Goal: Information Seeking & Learning: Learn about a topic

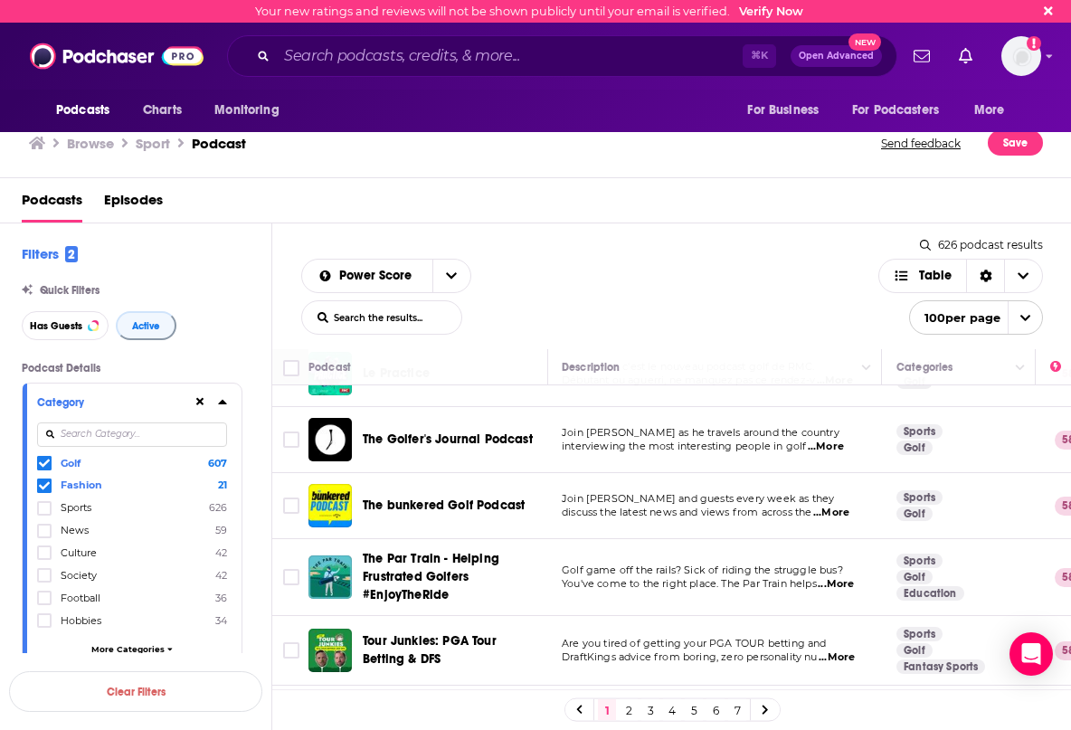
scroll to position [1996, 1]
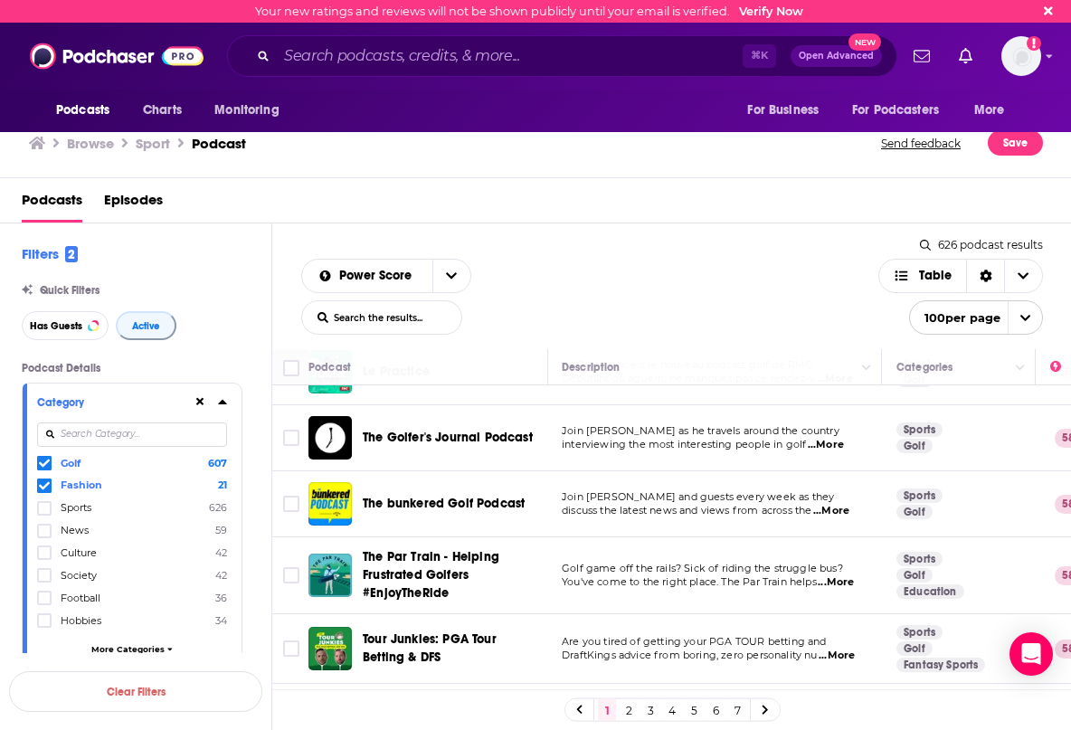
click at [839, 504] on span "...More" at bounding box center [831, 511] width 36 height 14
click at [533, 545] on td "The Par Train - Helping Frustrated Golfers #EnjoyTheRide" at bounding box center [428, 575] width 240 height 77
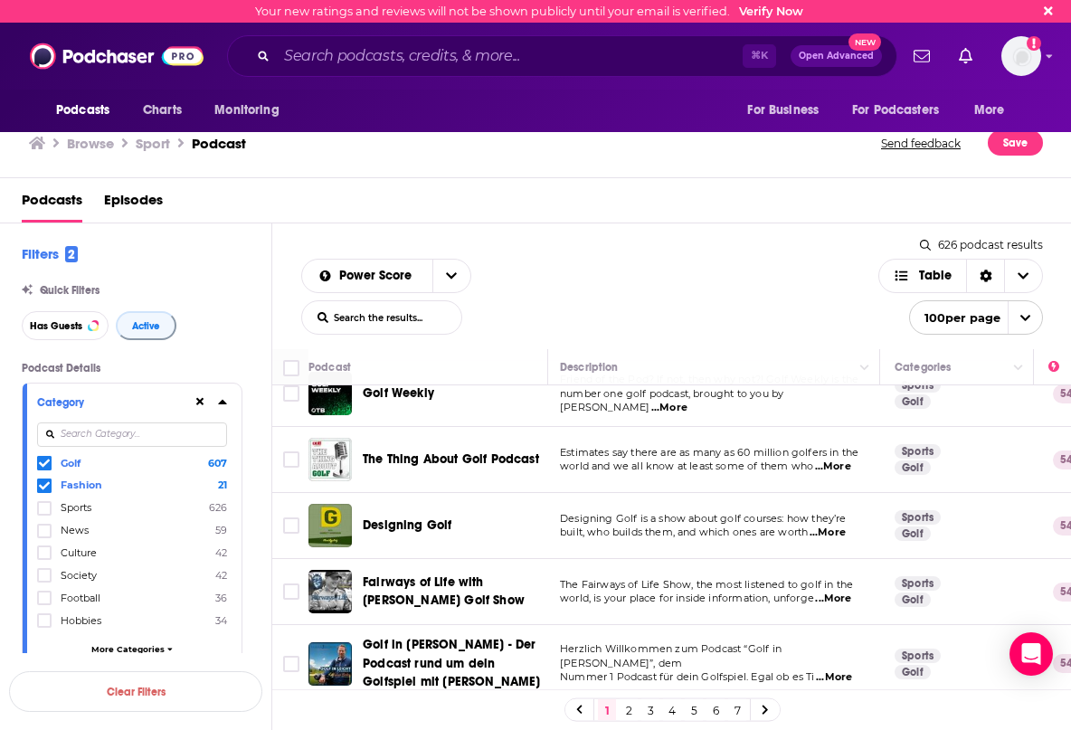
scroll to position [3713, 3]
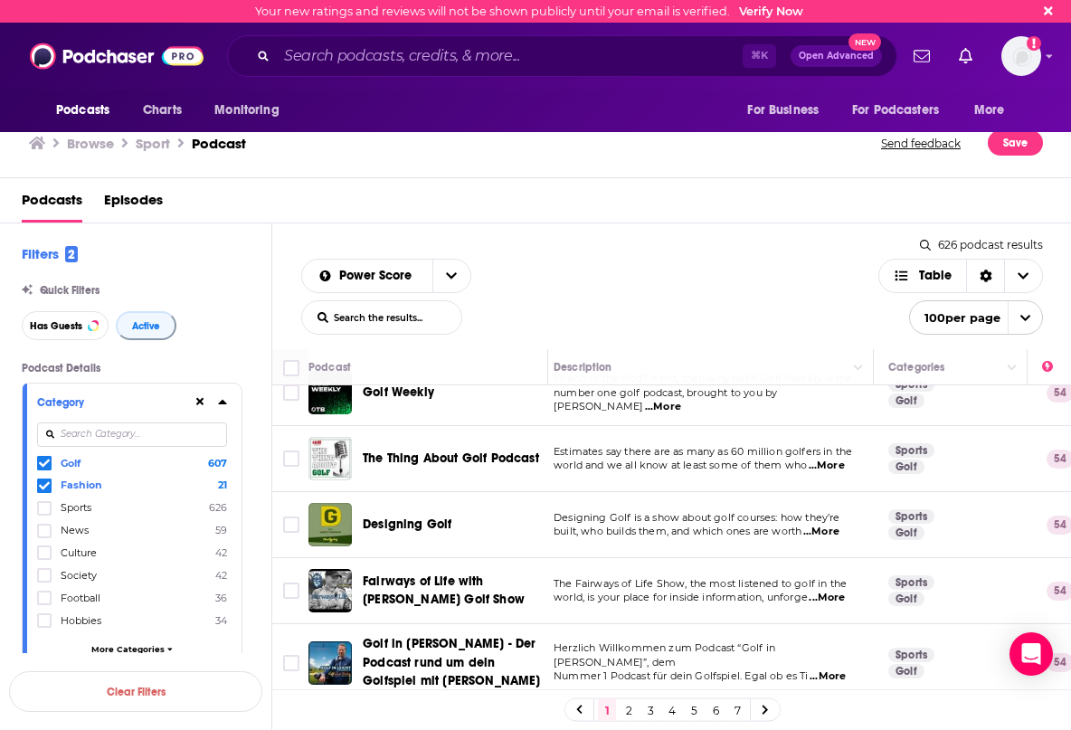
click at [830, 590] on span "...More" at bounding box center [826, 597] width 36 height 14
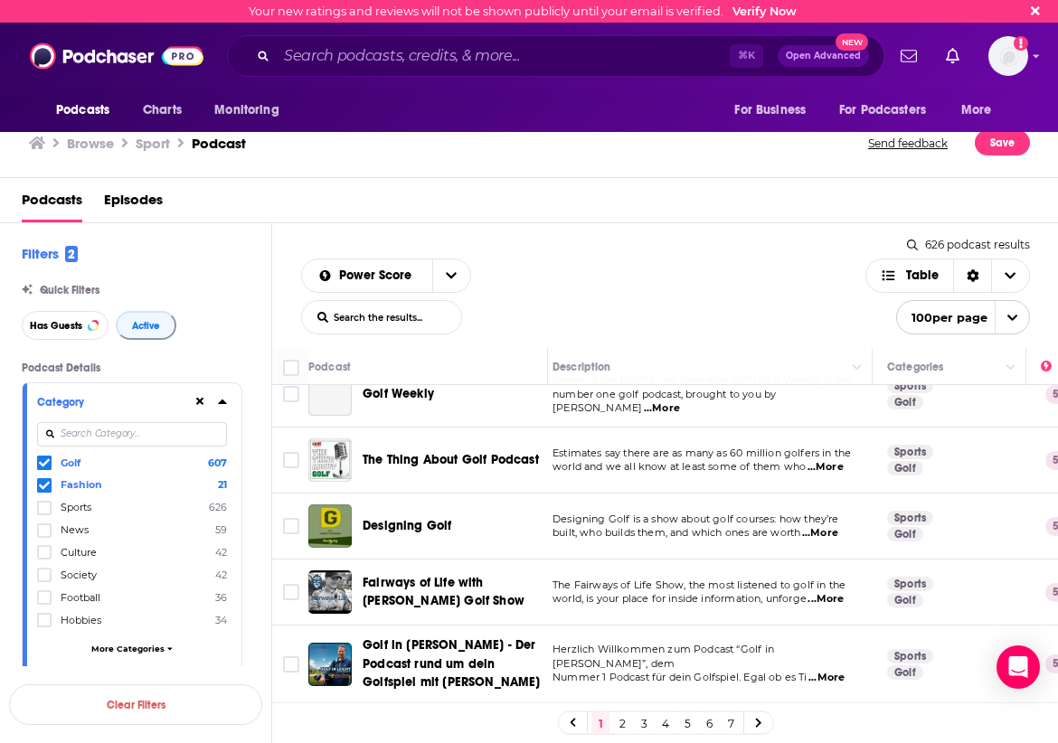
scroll to position [3711, 9]
click at [834, 592] on span "...More" at bounding box center [826, 599] width 36 height 14
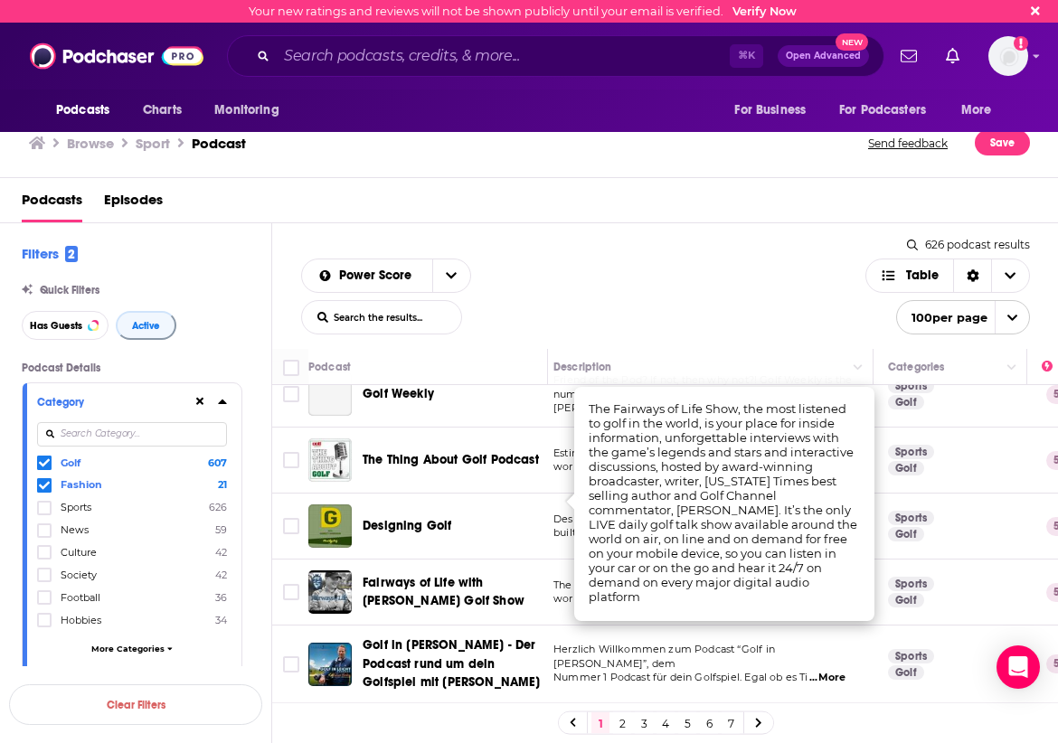
scroll to position [0, 0]
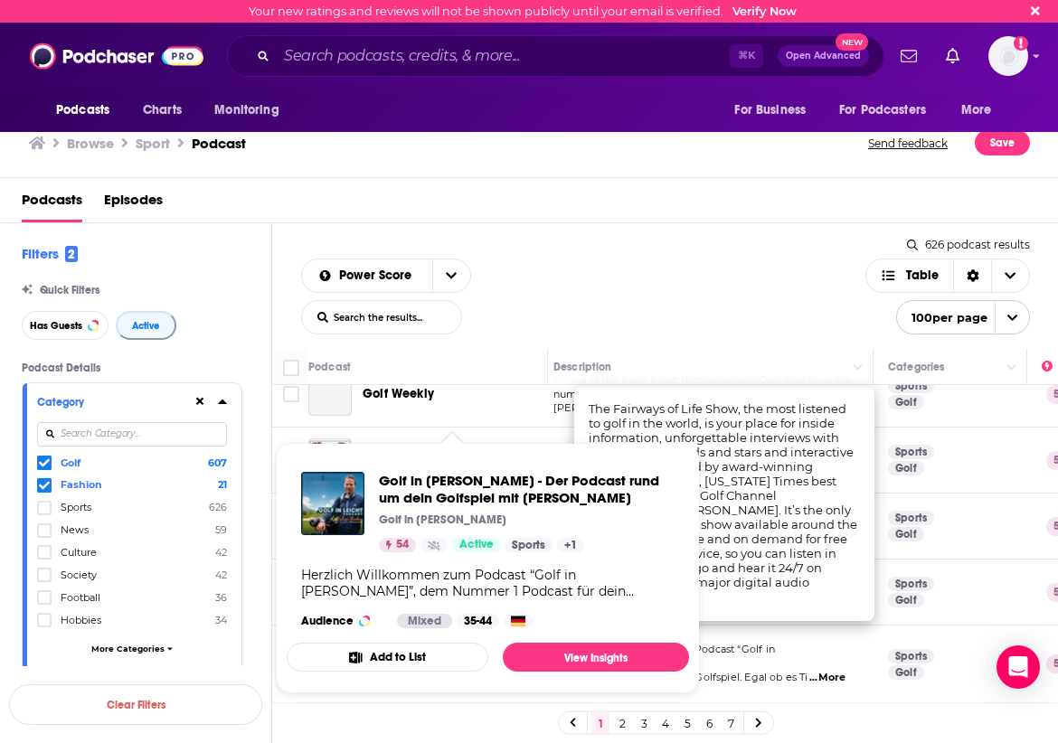
click at [483, 574] on div "Herzlich Willkommen zum Podcast “Golf in [PERSON_NAME]”, dem Nummer 1 Podcast f…" at bounding box center [487, 583] width 373 height 33
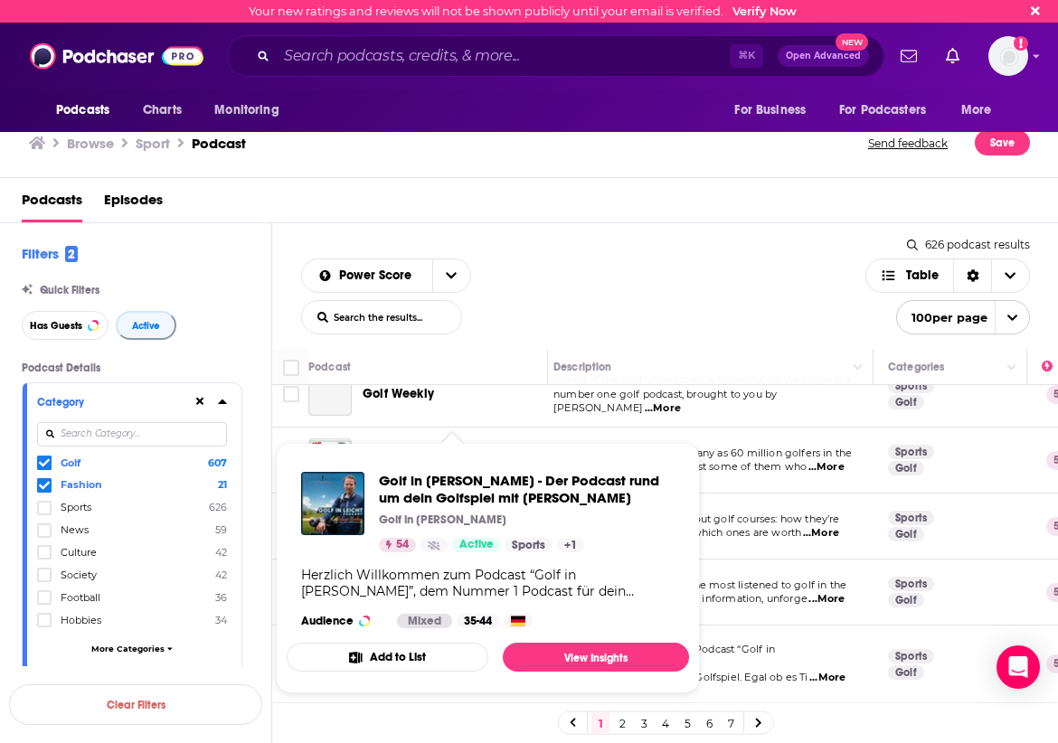
click at [505, 439] on span "Golf in [PERSON_NAME] - Der Podcast rund um dein Golfspiel mit [PERSON_NAME] Go…" at bounding box center [488, 568] width 424 height 272
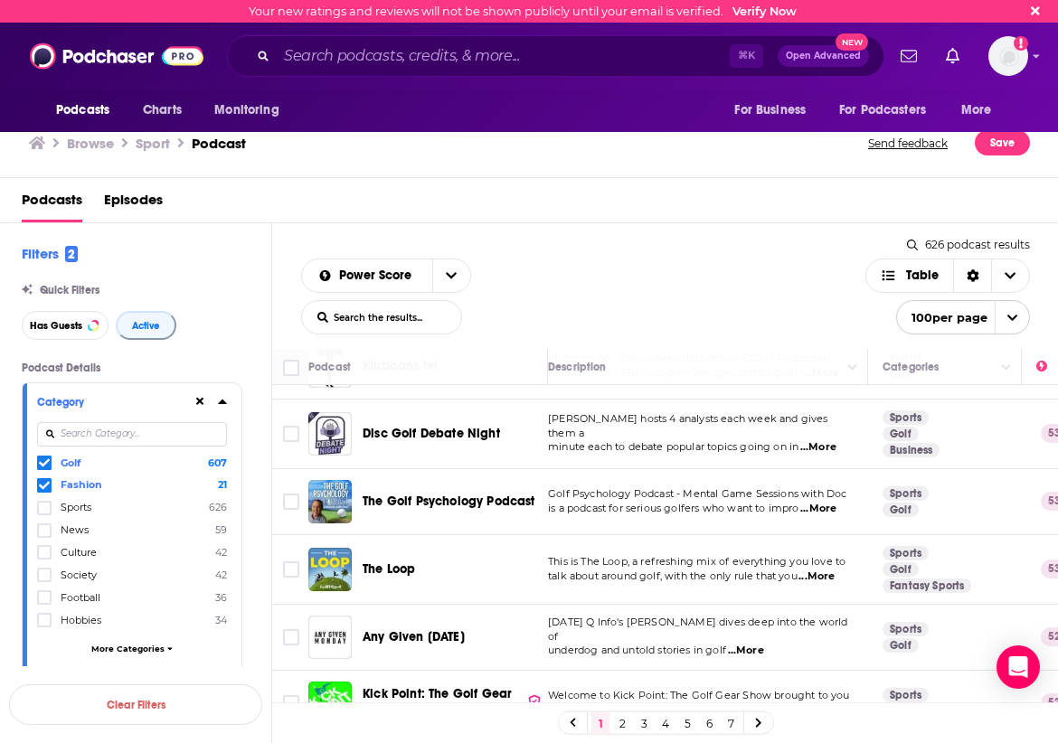
click at [678, 570] on span "talk about around golf, with the only rule that you" at bounding box center [673, 576] width 250 height 13
click at [835, 570] on span "...More" at bounding box center [817, 577] width 36 height 14
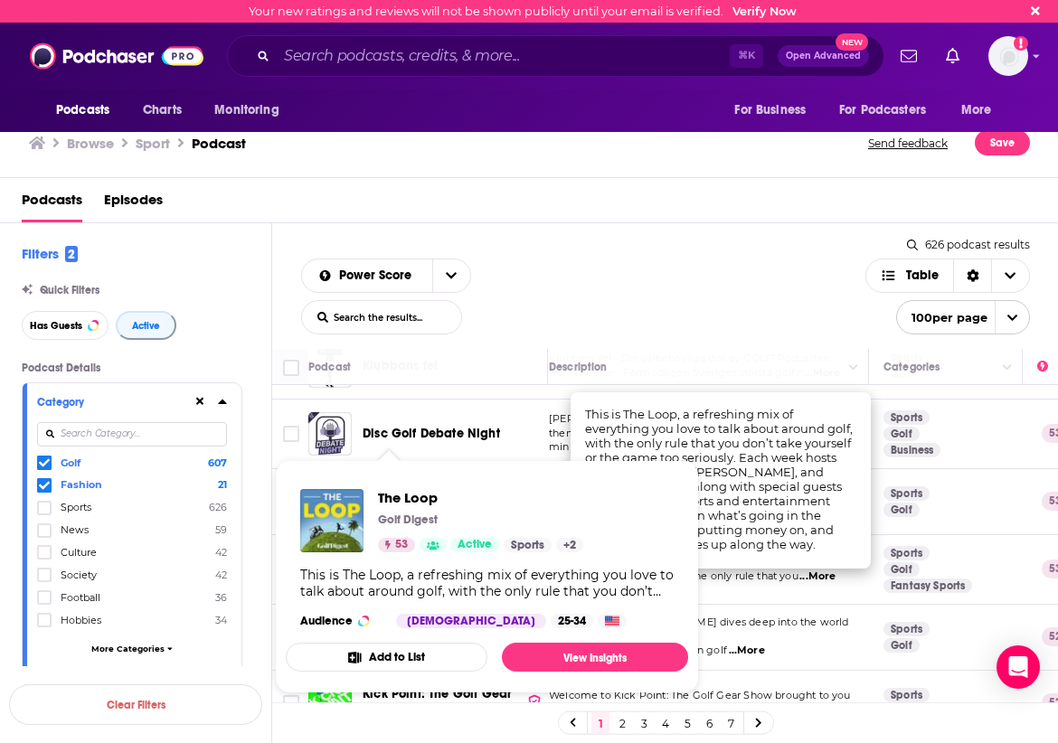
click at [401, 469] on span "The Loop Golf Digest 53 Active Sports + 2 This is The Loop, a refreshing mix of…" at bounding box center [487, 576] width 402 height 233
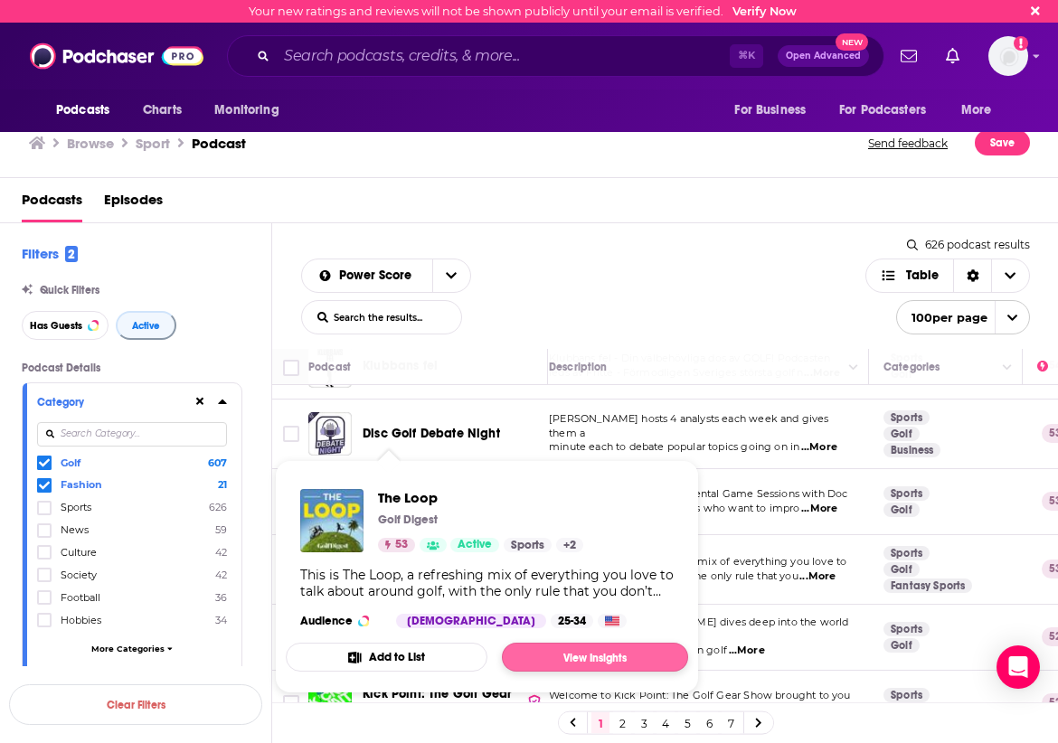
click at [596, 650] on link "View Insights" at bounding box center [595, 657] width 186 height 29
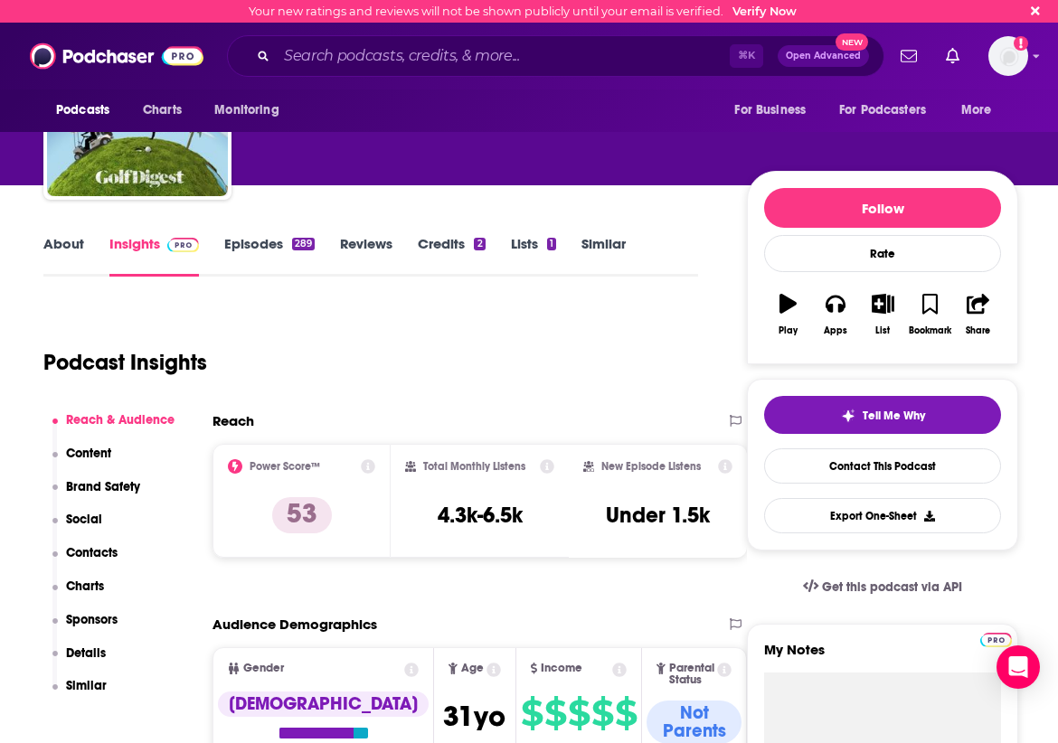
scroll to position [106, 0]
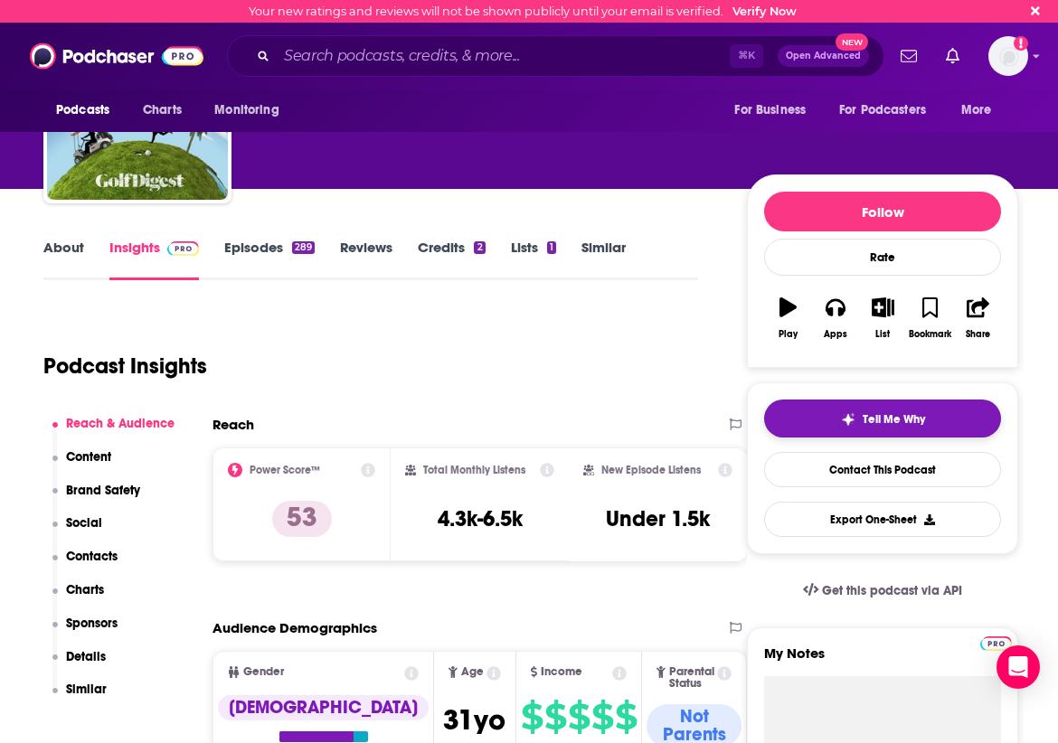
click at [877, 414] on span "Tell Me Why" at bounding box center [894, 419] width 62 height 14
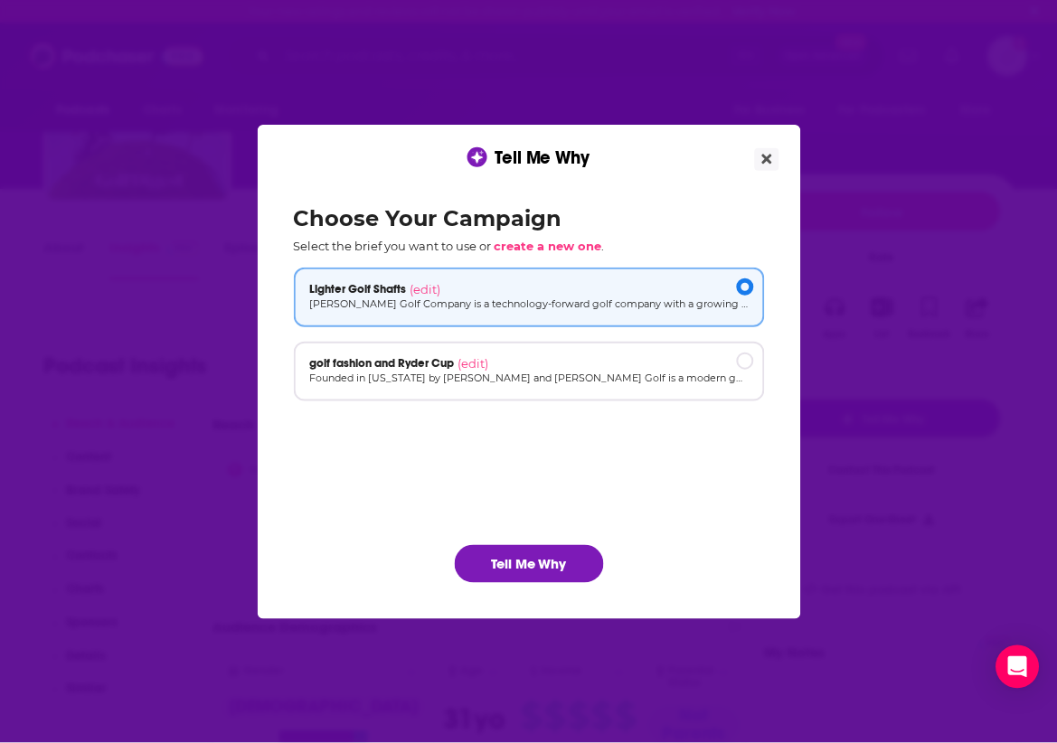
scroll to position [0, 0]
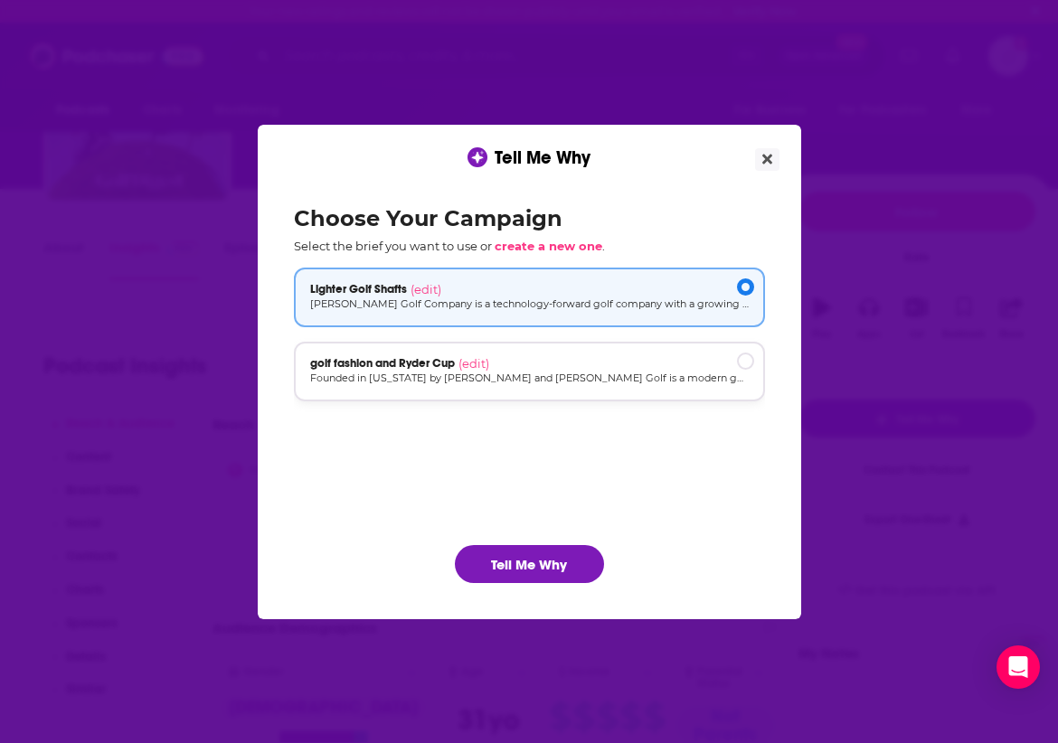
click at [636, 363] on div "golf fashion and Ryder Cup (edit)" at bounding box center [529, 363] width 439 height 14
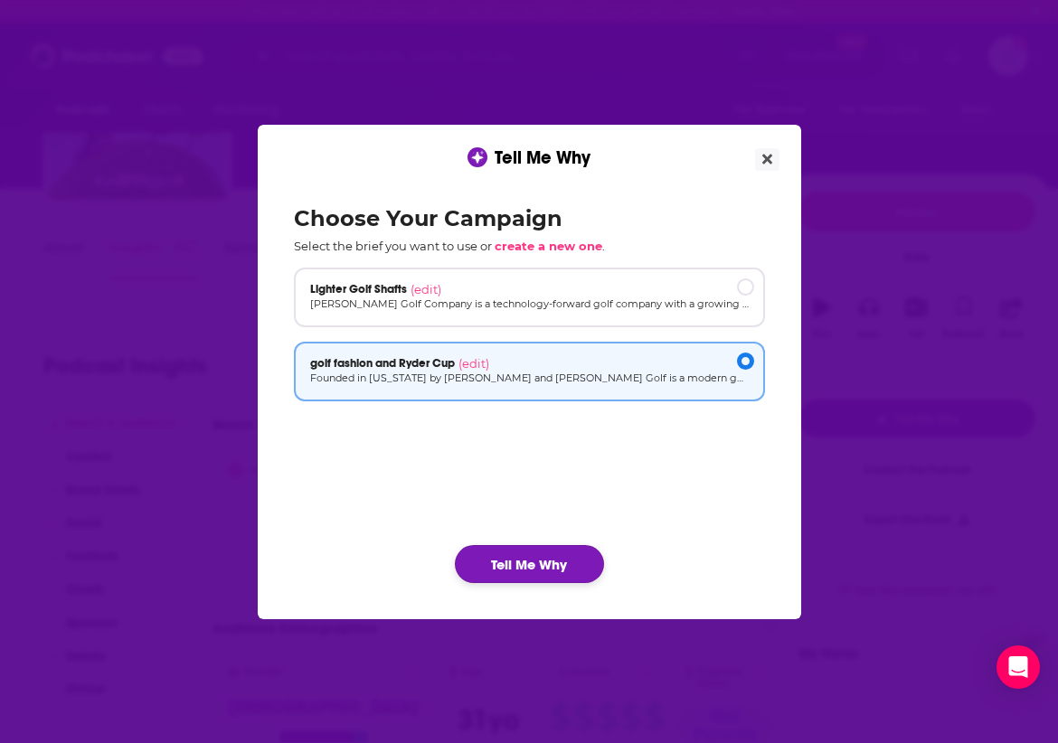
click at [535, 561] on button "Tell Me Why" at bounding box center [529, 564] width 149 height 38
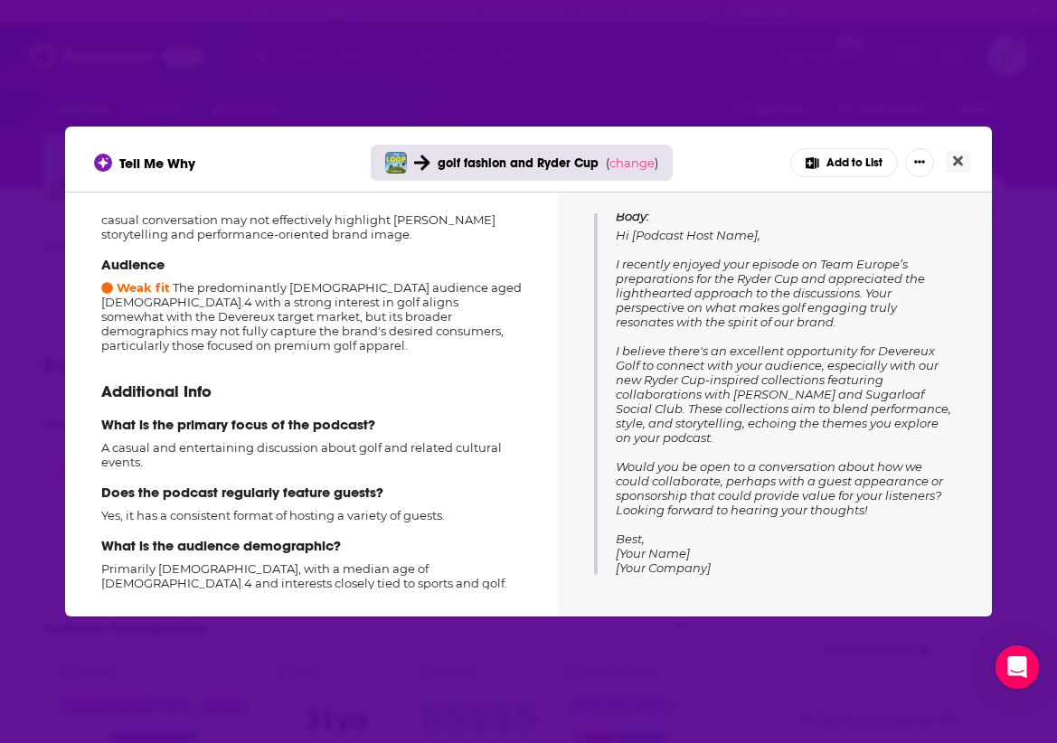
scroll to position [256, 0]
click at [639, 166] on span "change" at bounding box center [631, 163] width 45 height 14
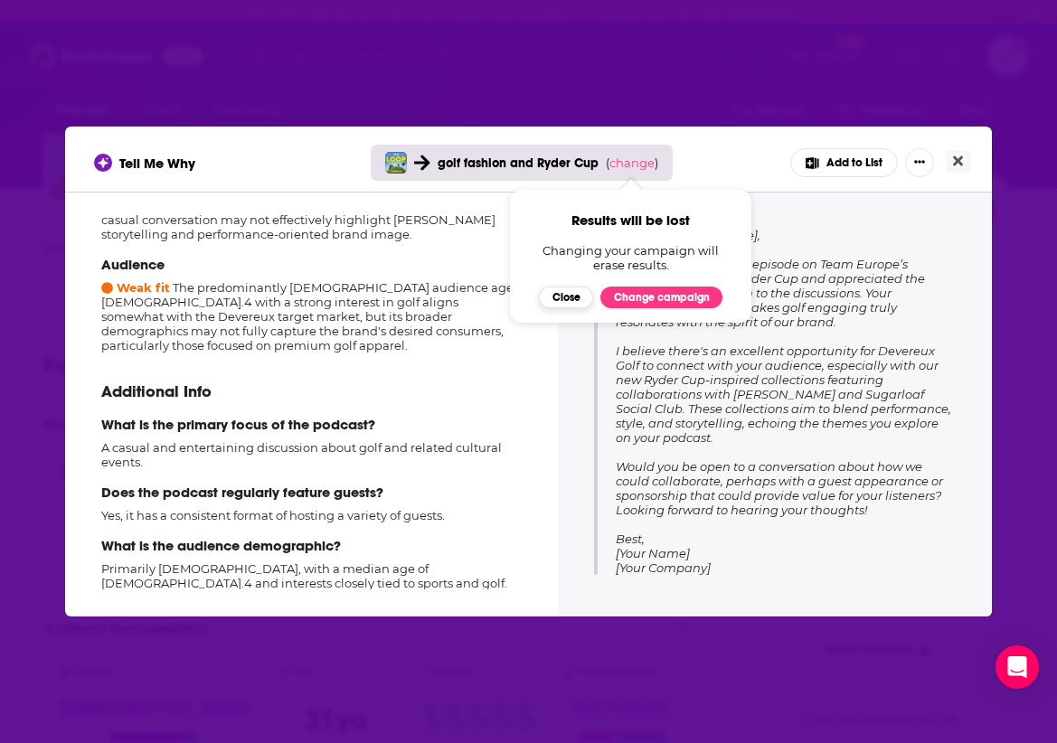
click at [569, 300] on button "Close" at bounding box center [566, 298] width 54 height 22
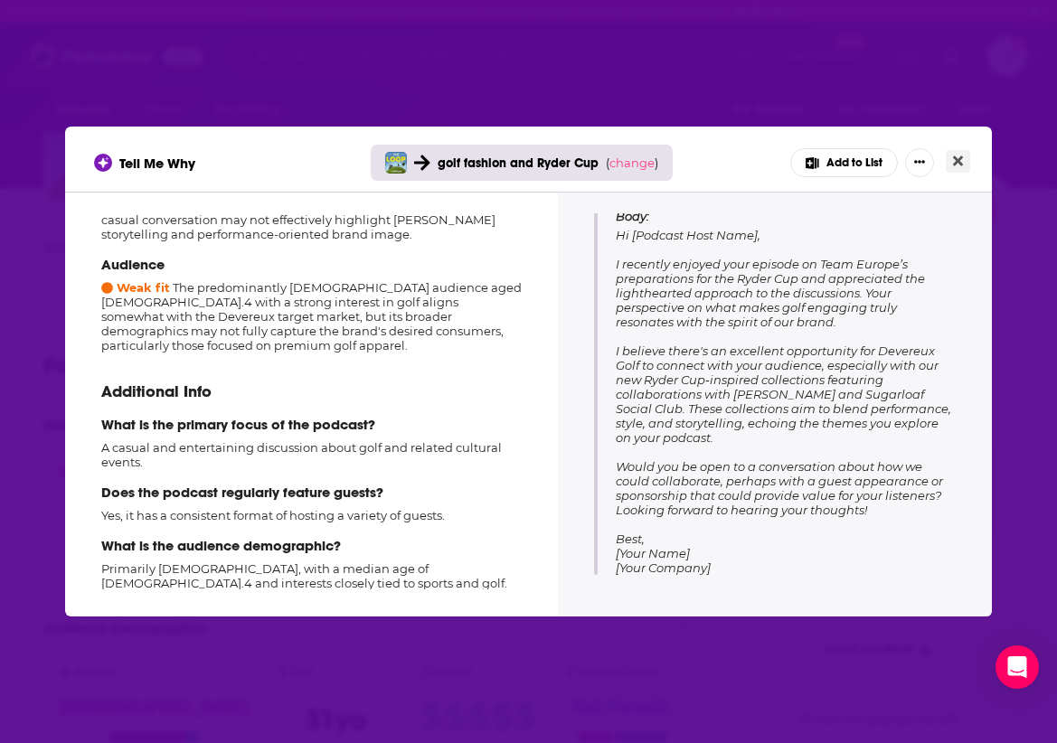
click at [958, 159] on icon "Close" at bounding box center [958, 161] width 10 height 10
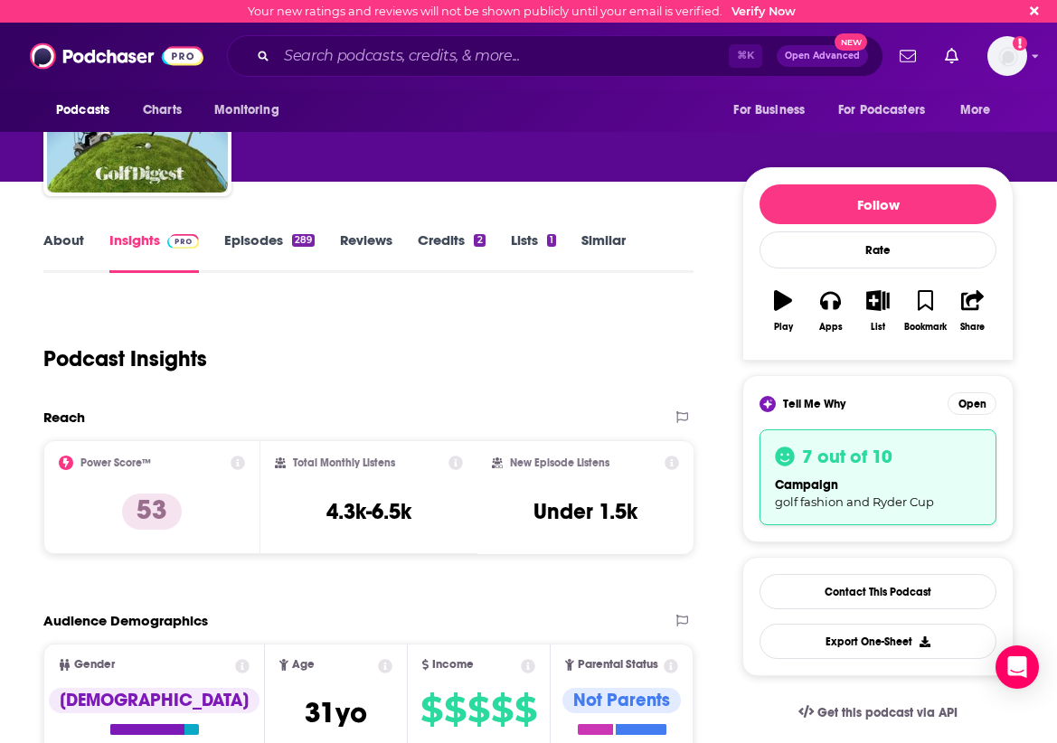
scroll to position [114, 0]
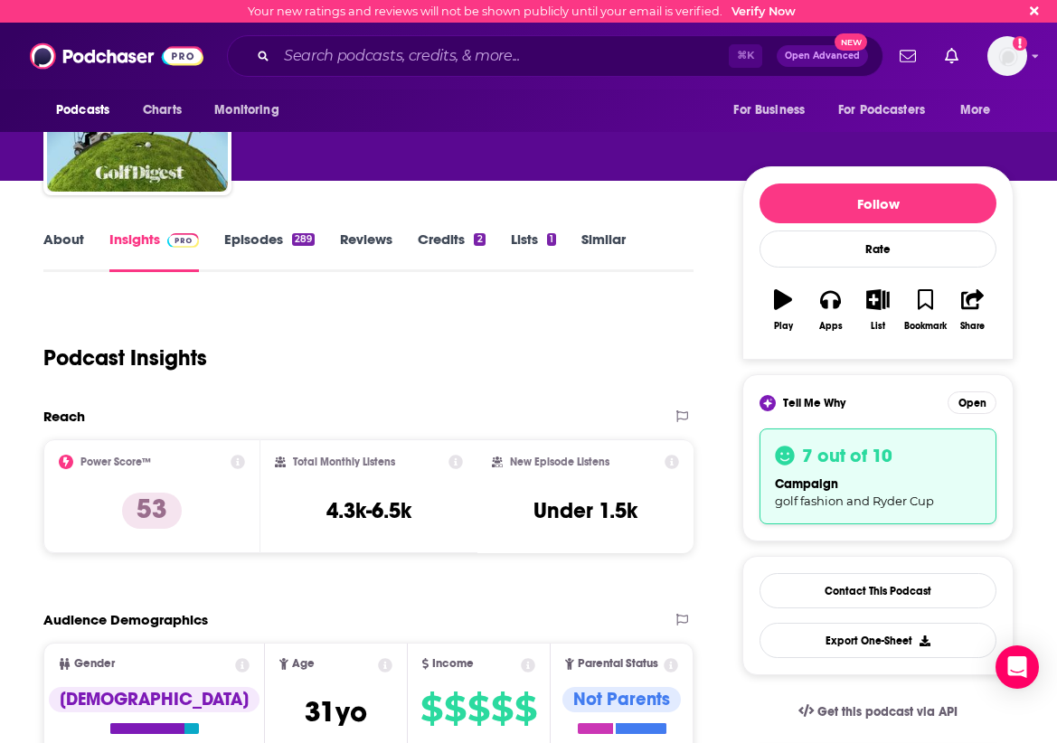
click at [61, 240] on link "About" at bounding box center [63, 252] width 41 height 42
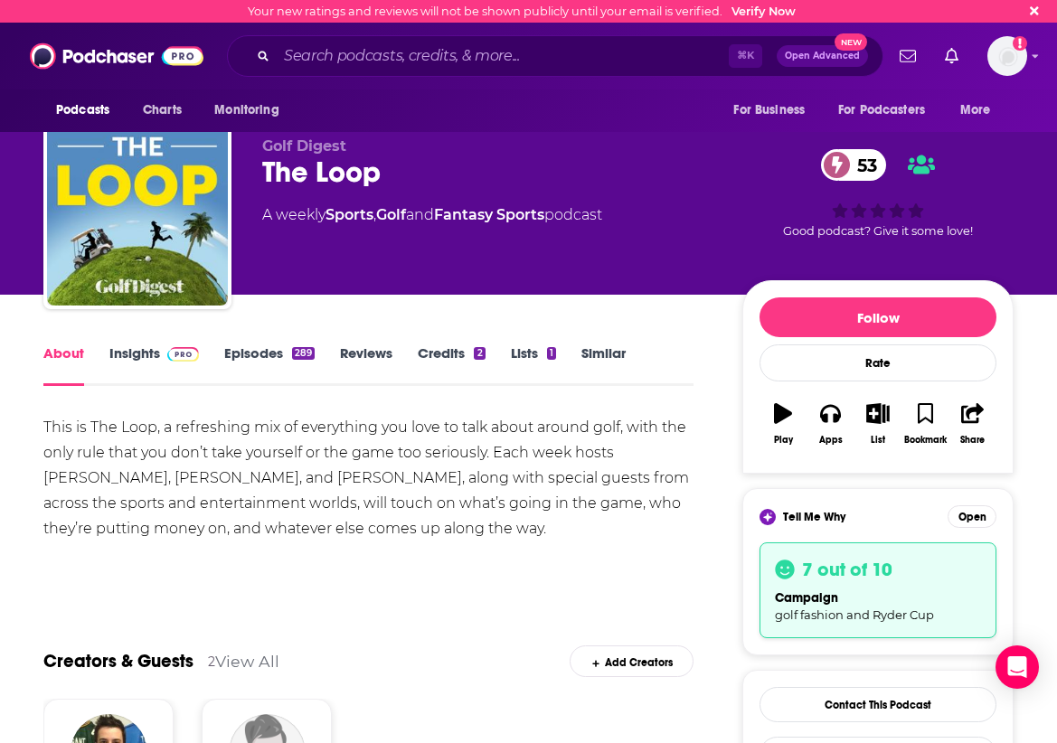
click at [250, 355] on link "Episodes 289" at bounding box center [269, 365] width 90 height 42
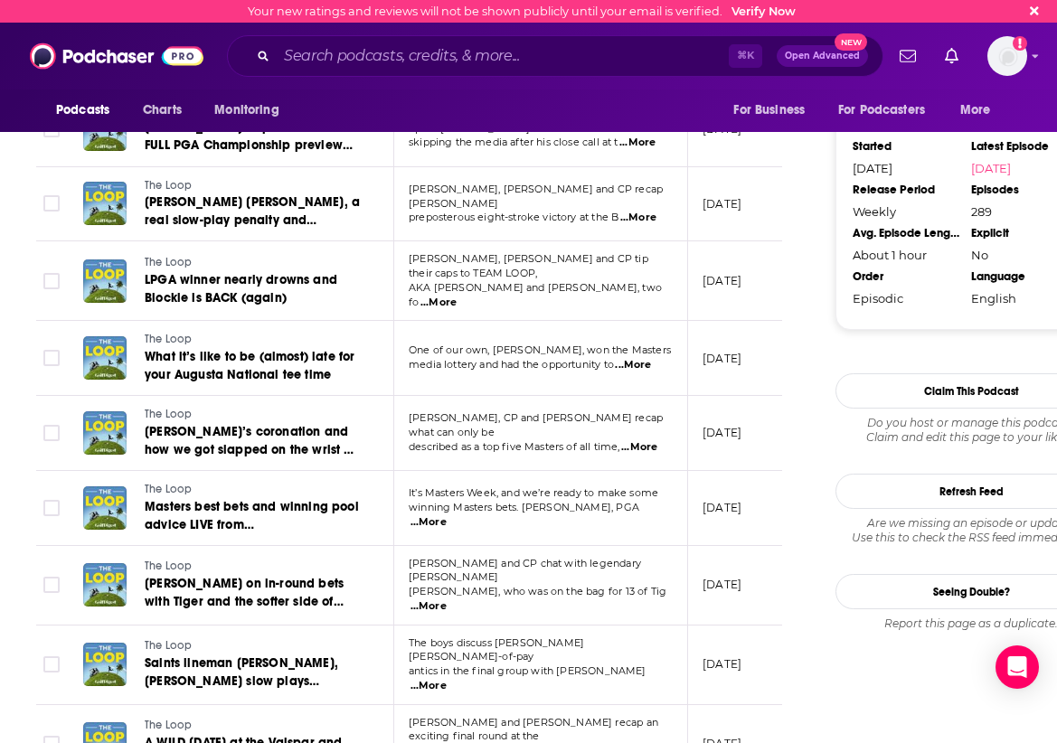
scroll to position [1609, 7]
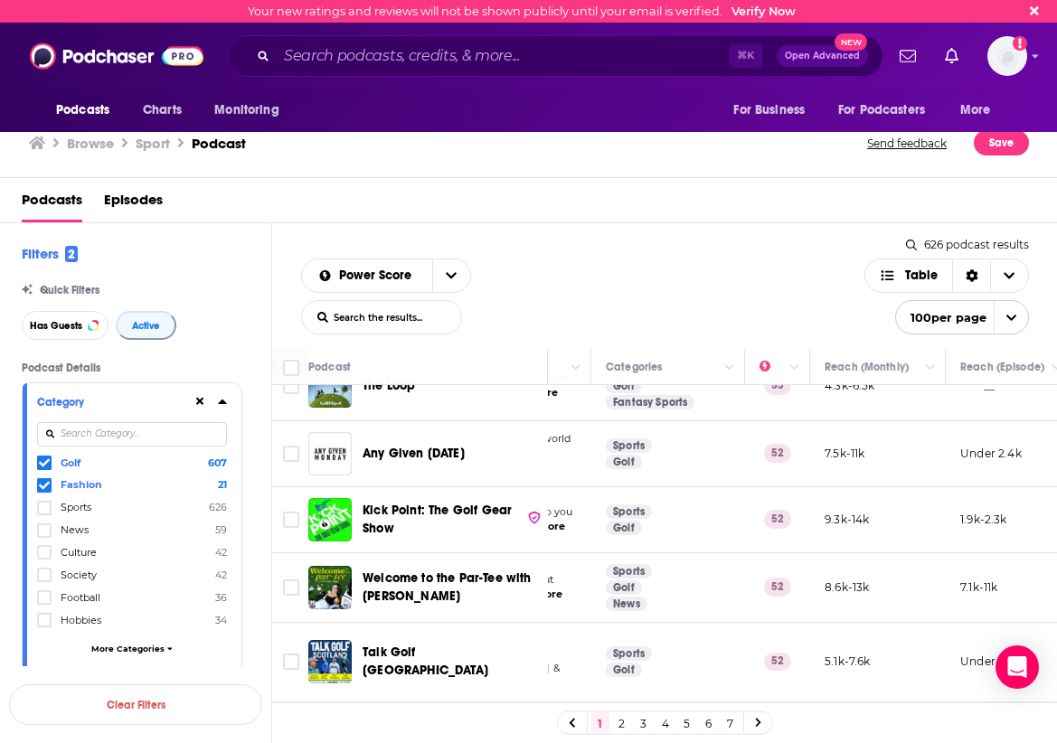
scroll to position [4315, 291]
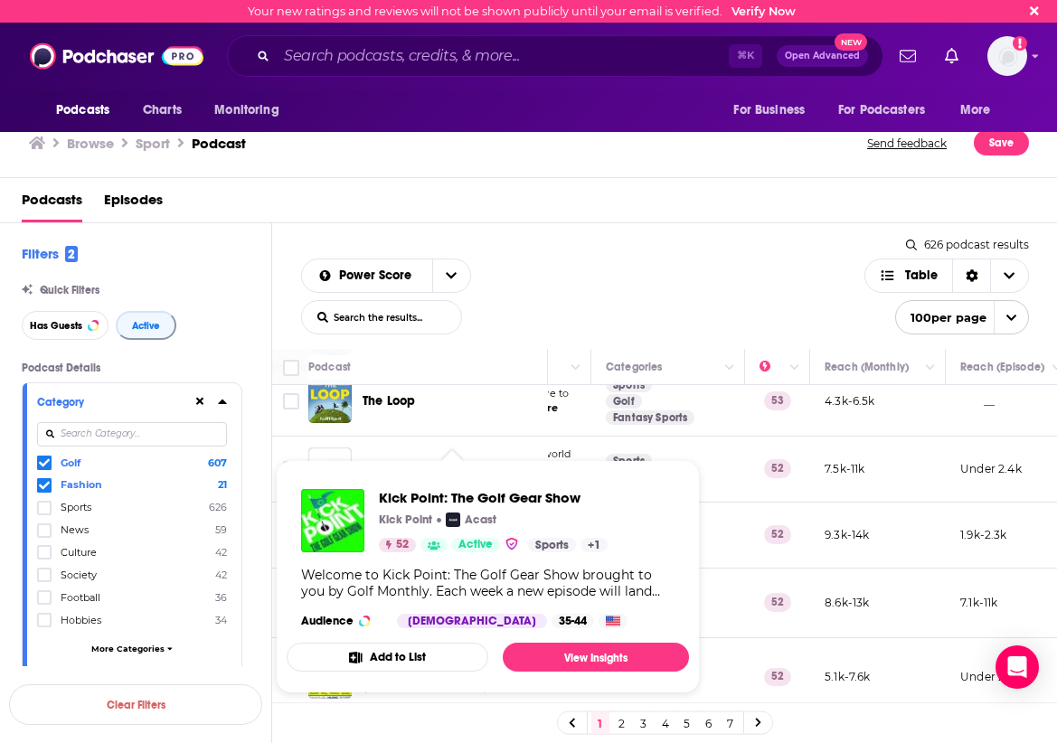
click at [411, 518] on span "Kick Point: The Golf Gear Show" at bounding box center [437, 534] width 149 height 33
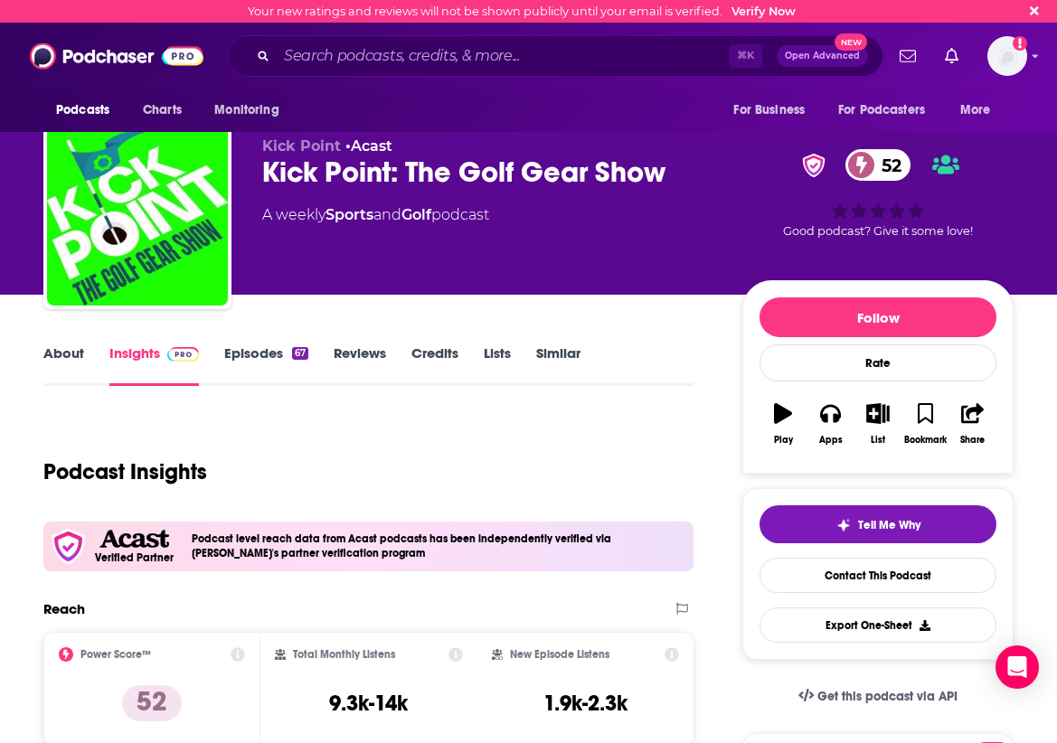
click at [259, 348] on link "Episodes 67" at bounding box center [266, 365] width 84 height 42
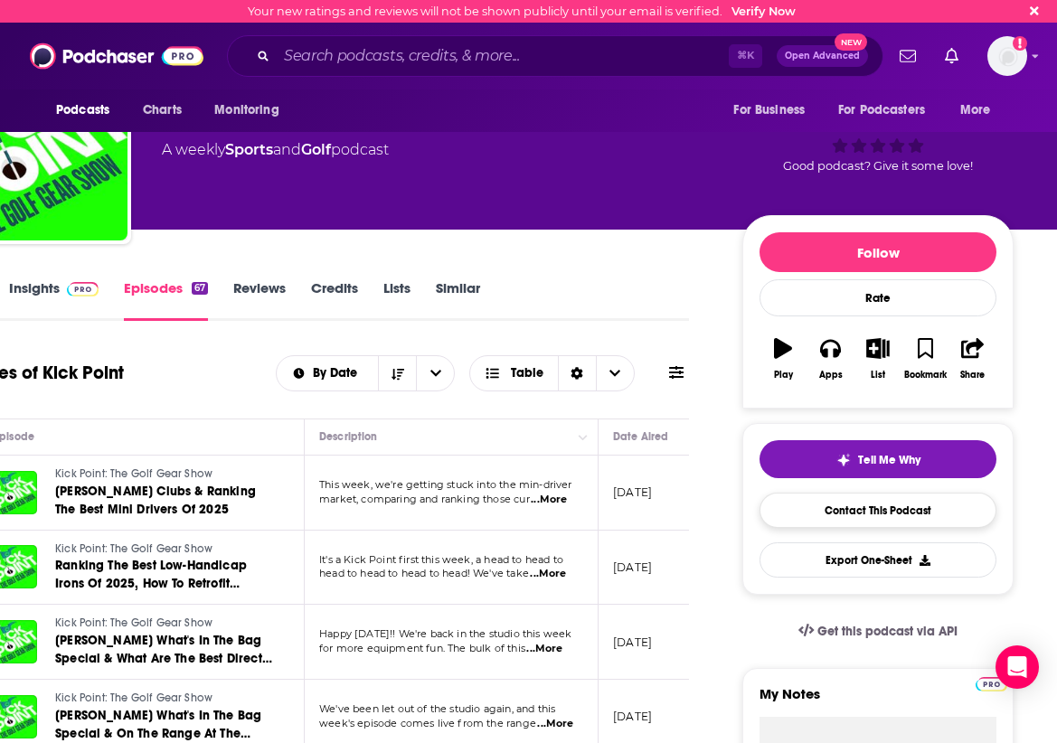
scroll to position [65, 100]
click at [859, 509] on link "Contact This Podcast" at bounding box center [878, 510] width 237 height 35
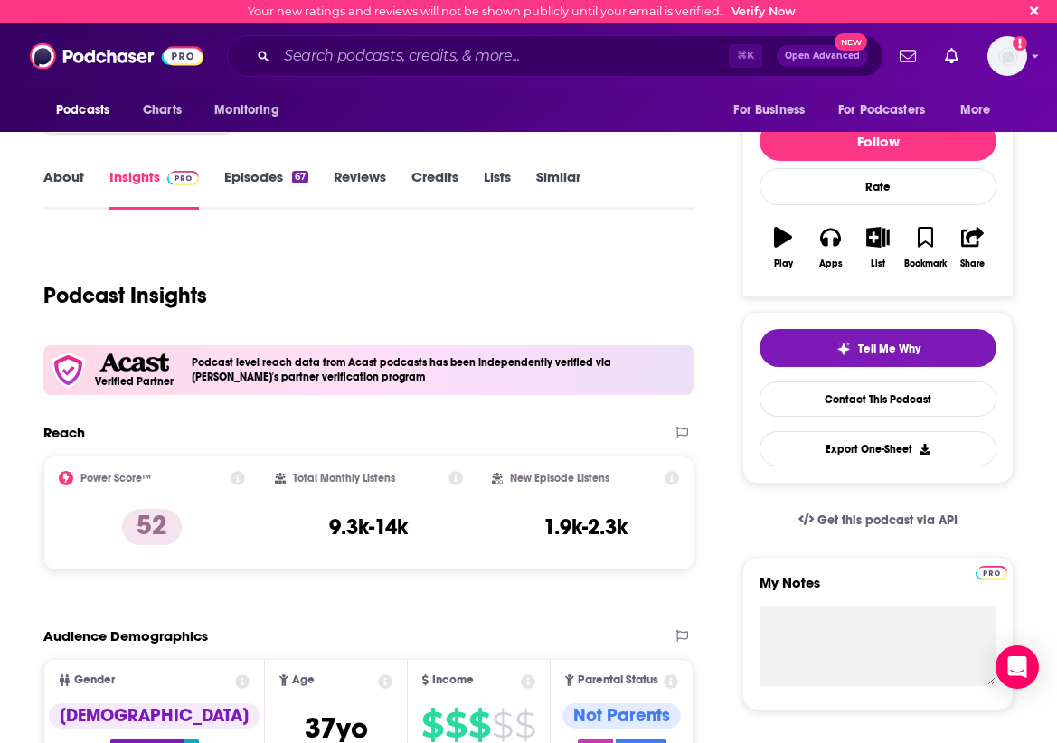
scroll to position [150, 0]
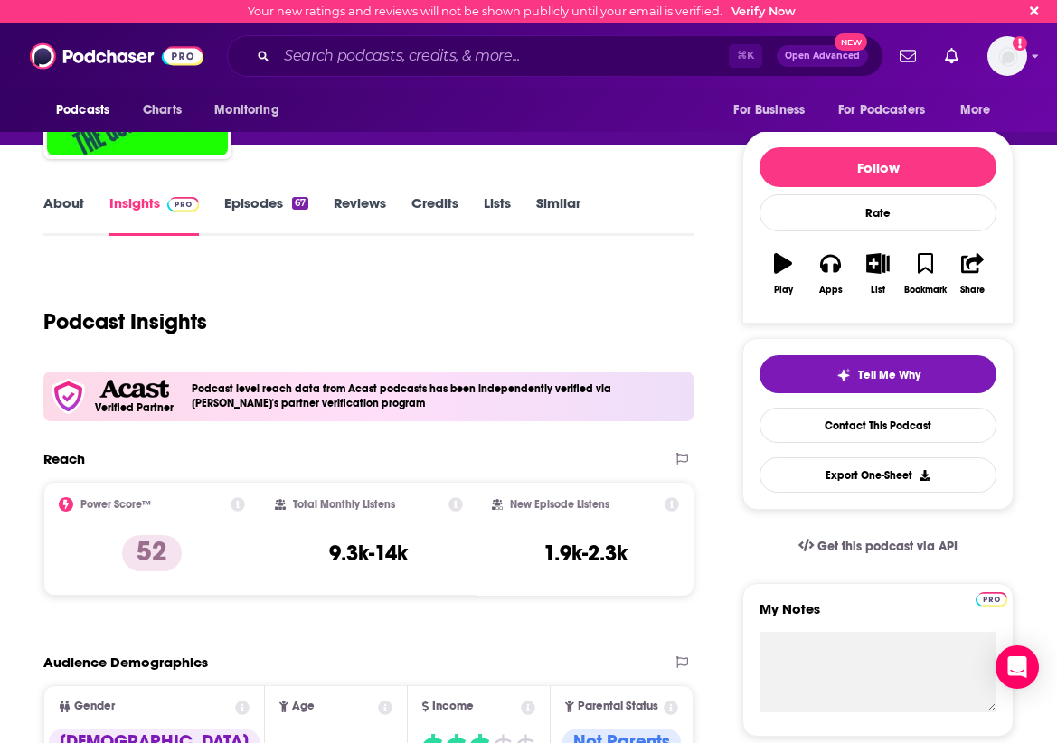
click at [80, 208] on link "About" at bounding box center [63, 215] width 41 height 42
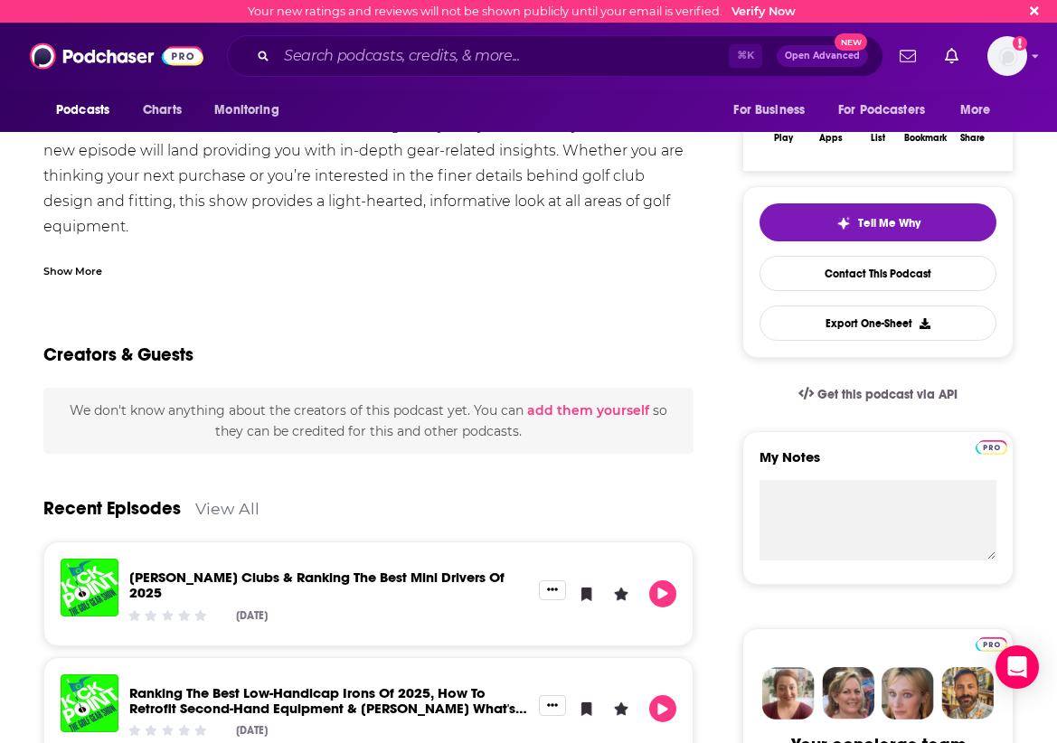
scroll to position [310, 0]
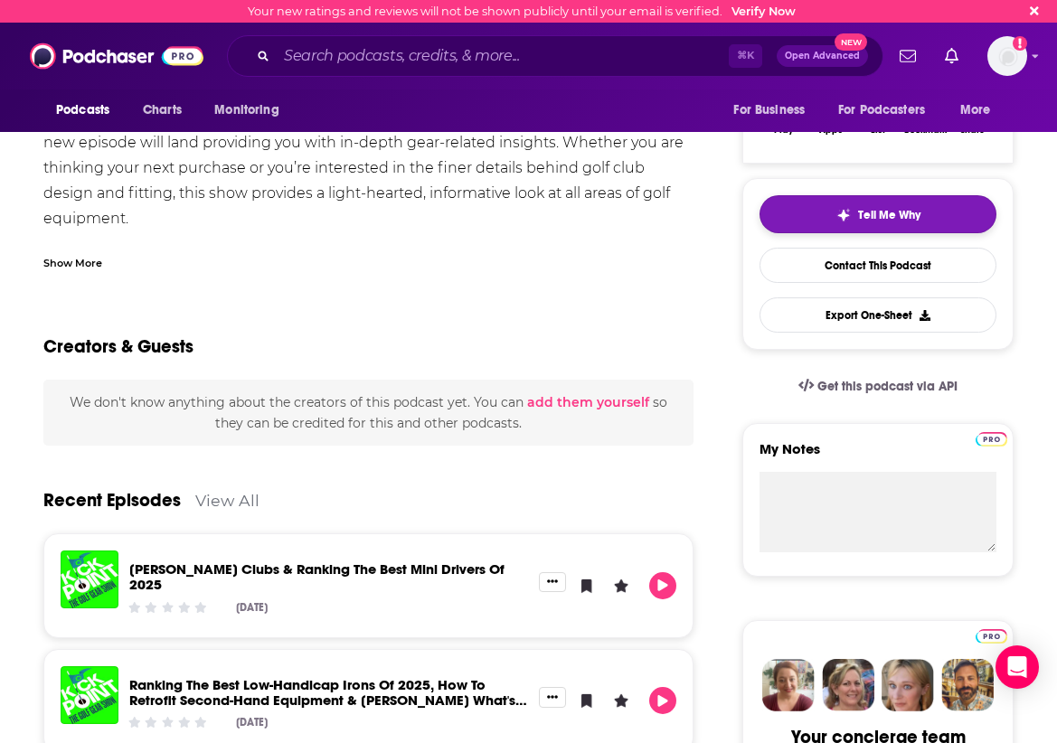
click at [892, 208] on span "Tell Me Why" at bounding box center [889, 215] width 62 height 14
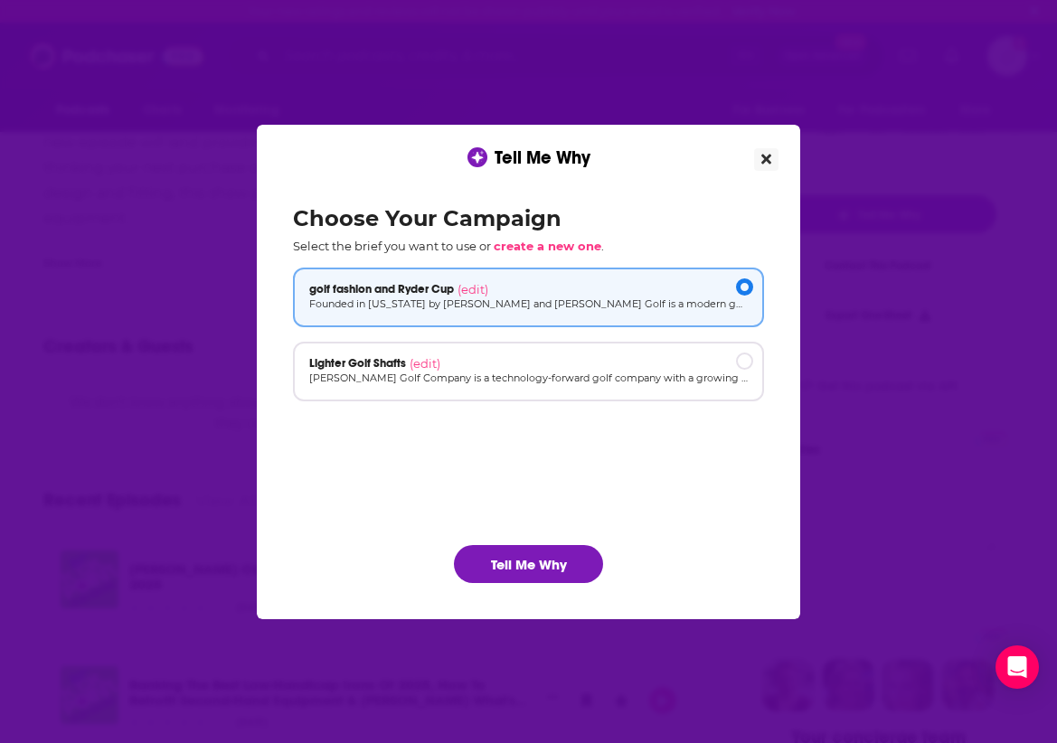
scroll to position [0, 0]
click at [568, 358] on div "Lighter Golf Shafts (edit)" at bounding box center [528, 363] width 439 height 14
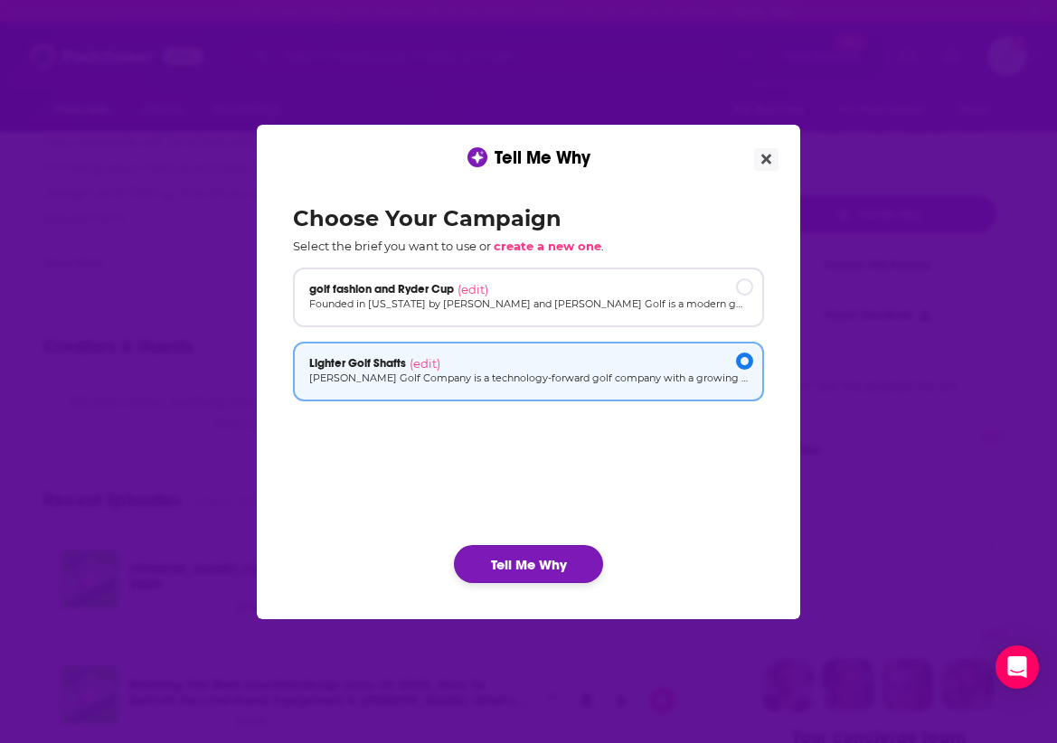
click at [531, 563] on button "Tell Me Why" at bounding box center [528, 564] width 149 height 38
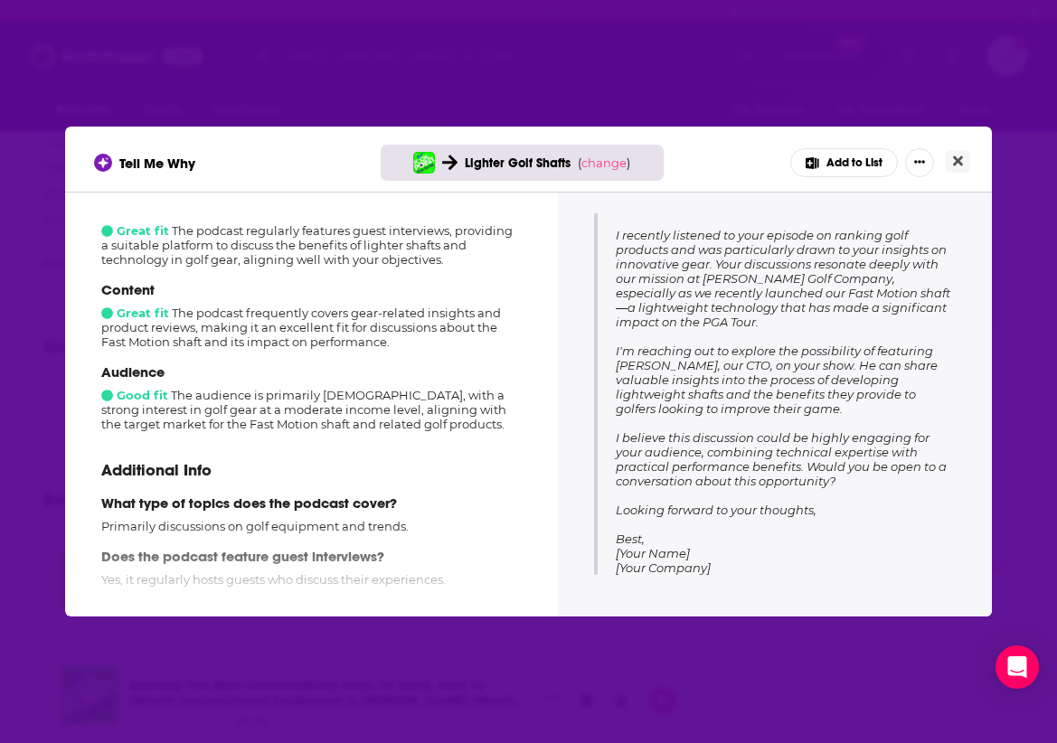
scroll to position [231, 0]
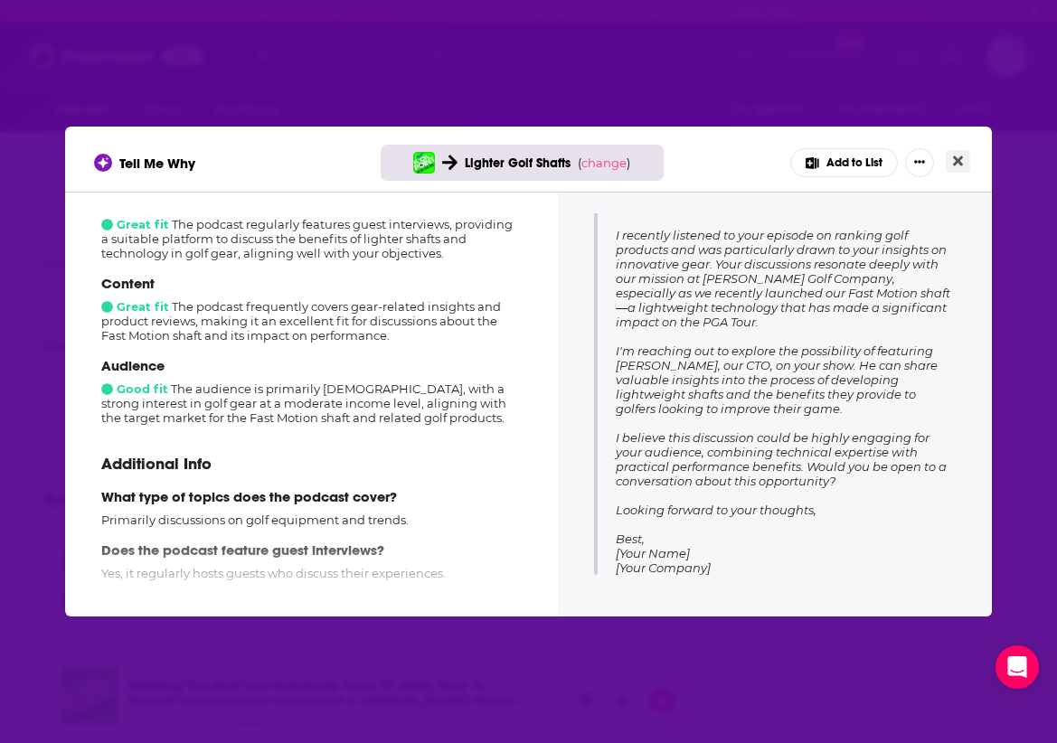
click at [962, 162] on icon "Close" at bounding box center [958, 161] width 10 height 14
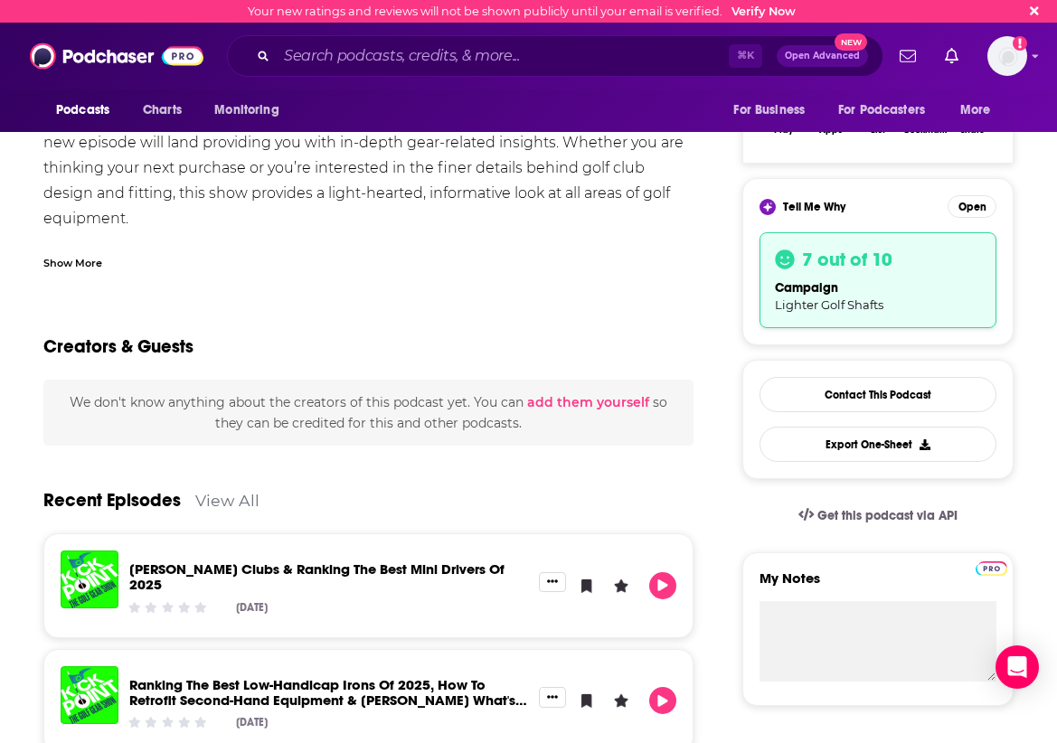
scroll to position [310, 0]
click at [747, 514] on div "Get this podcast via API" at bounding box center [877, 516] width 271 height 44
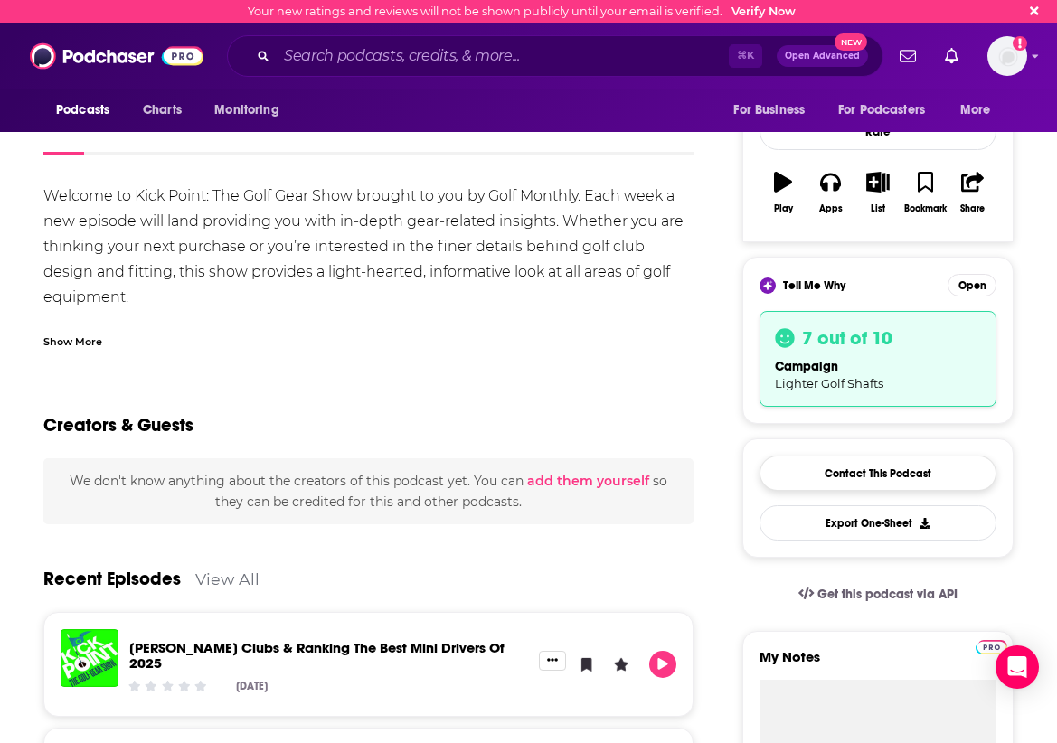
scroll to position [233, 0]
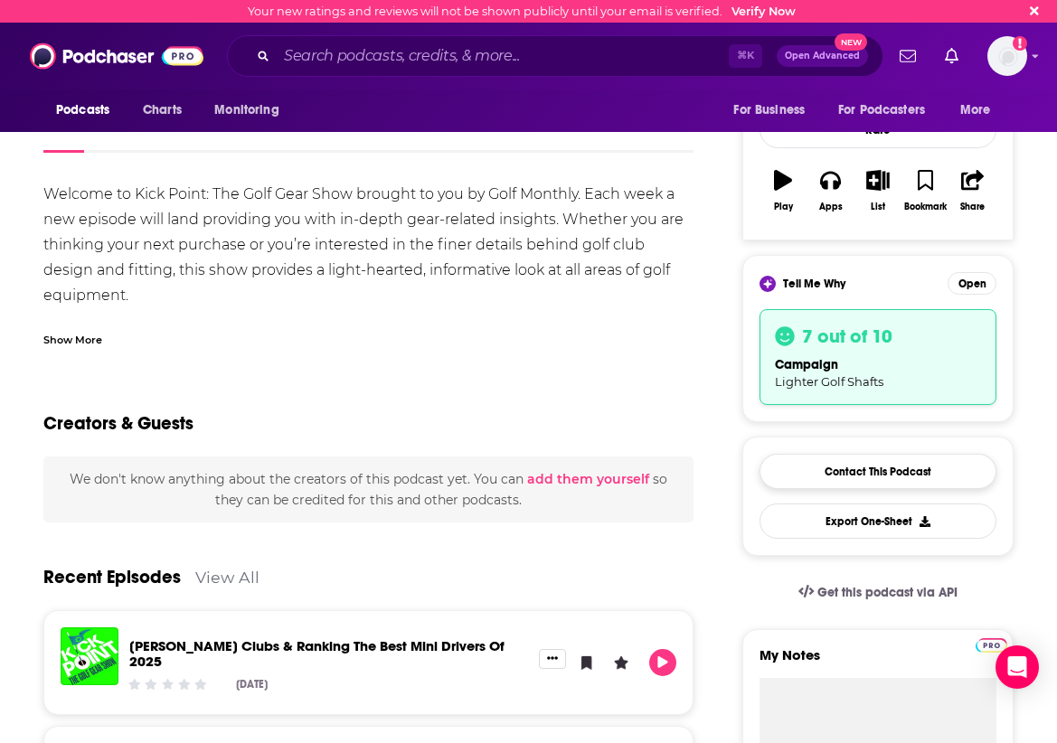
click at [857, 476] on link "Contact This Podcast" at bounding box center [878, 471] width 237 height 35
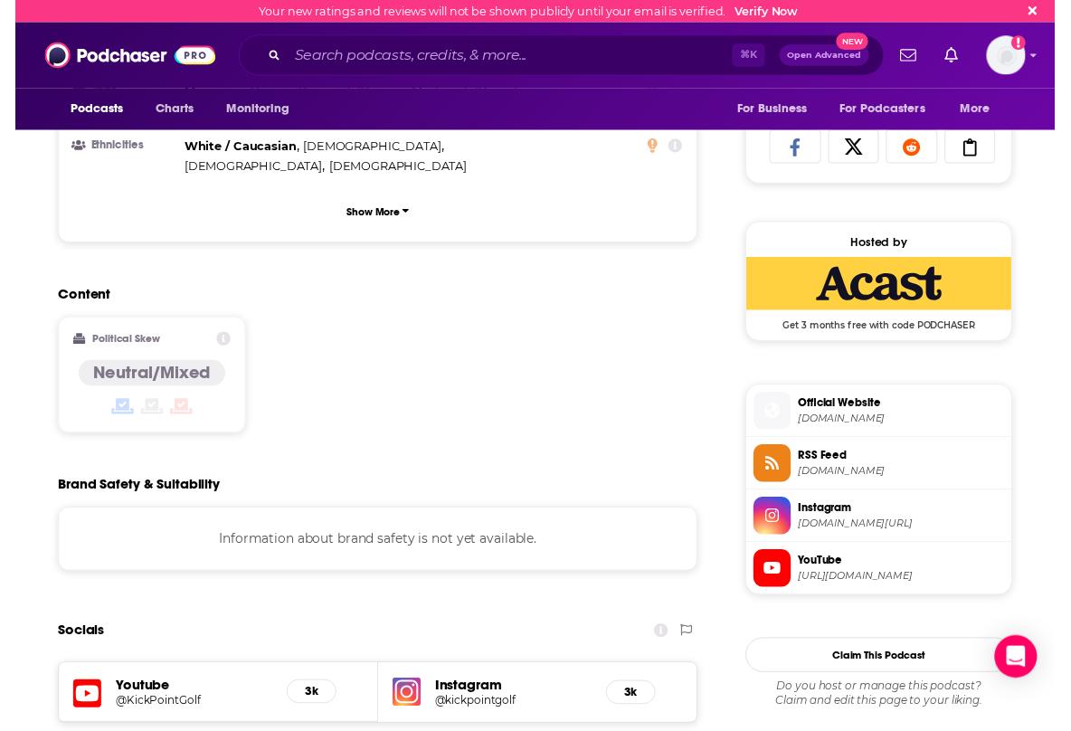
scroll to position [1296, 0]
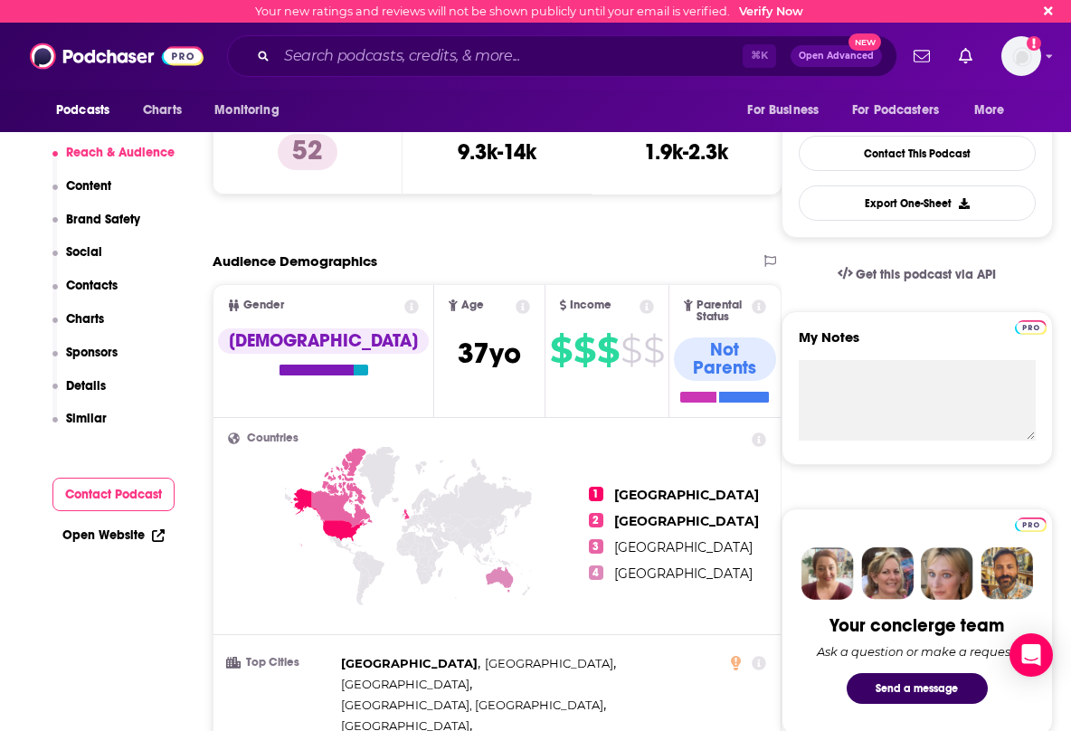
scroll to position [764, 0]
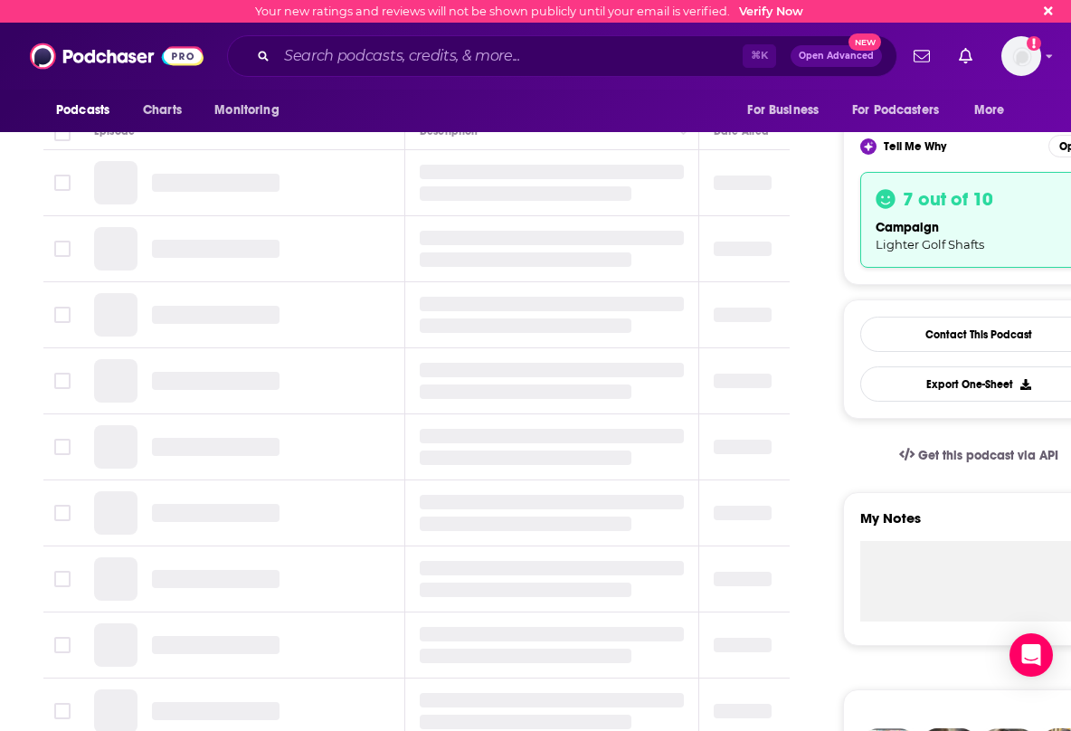
scroll to position [404, 0]
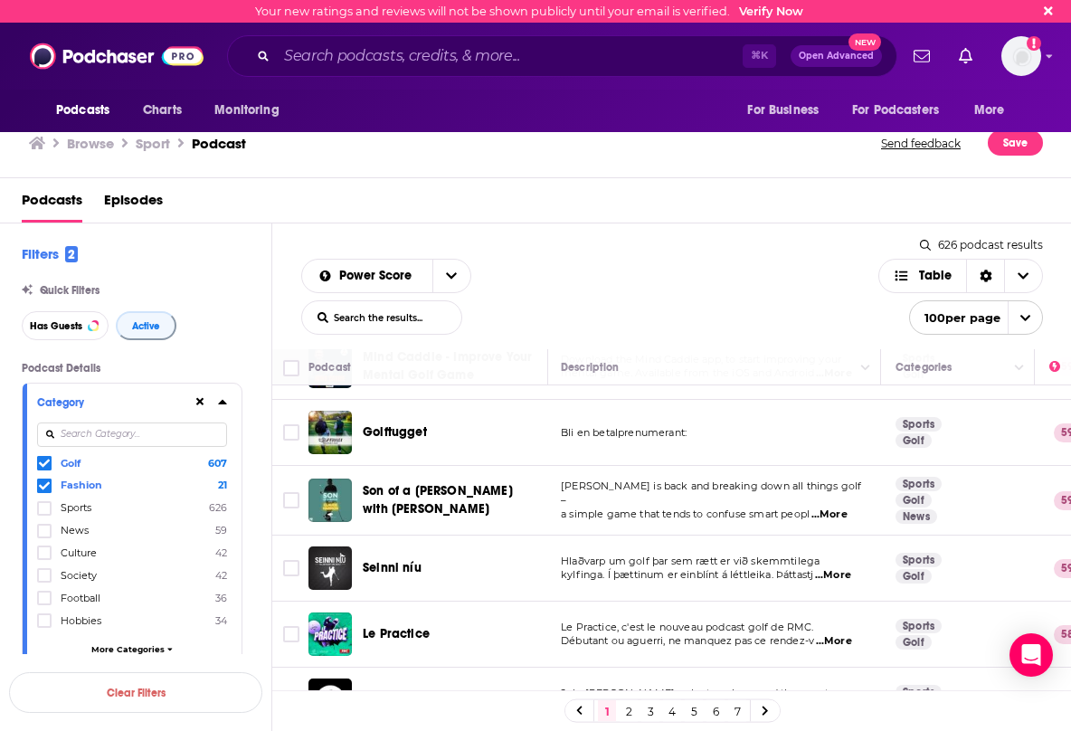
click at [633, 710] on link "2" at bounding box center [628, 711] width 18 height 22
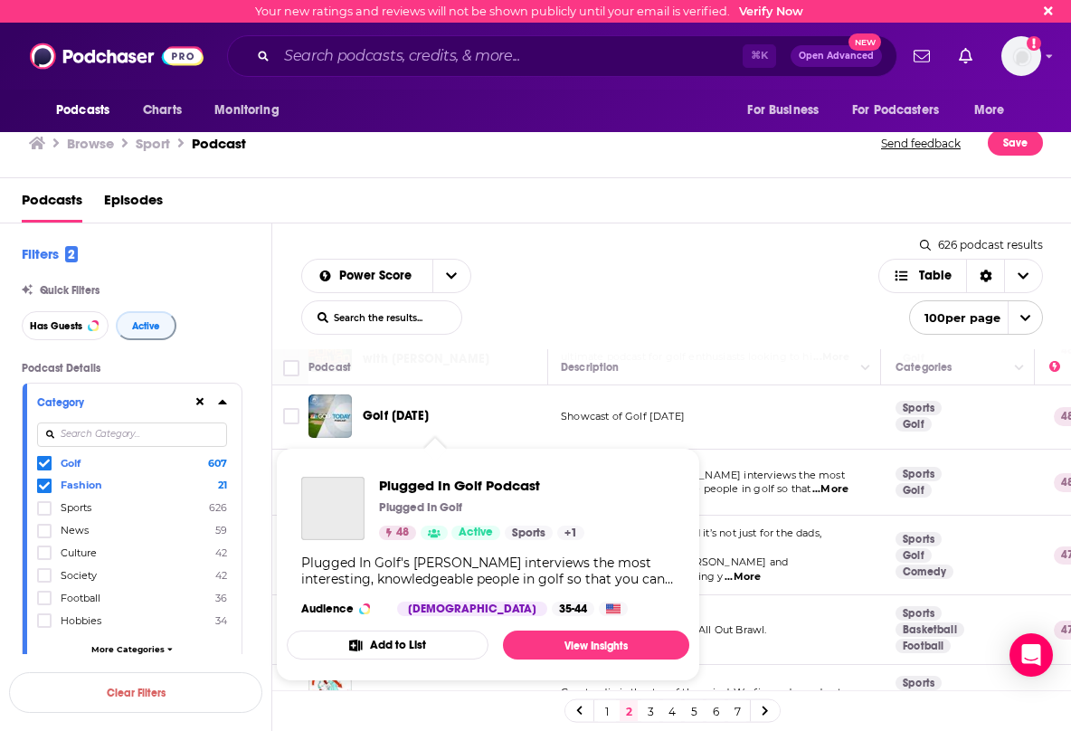
click at [467, 485] on span "Plugged In Golf Podcast" at bounding box center [481, 485] width 205 height 17
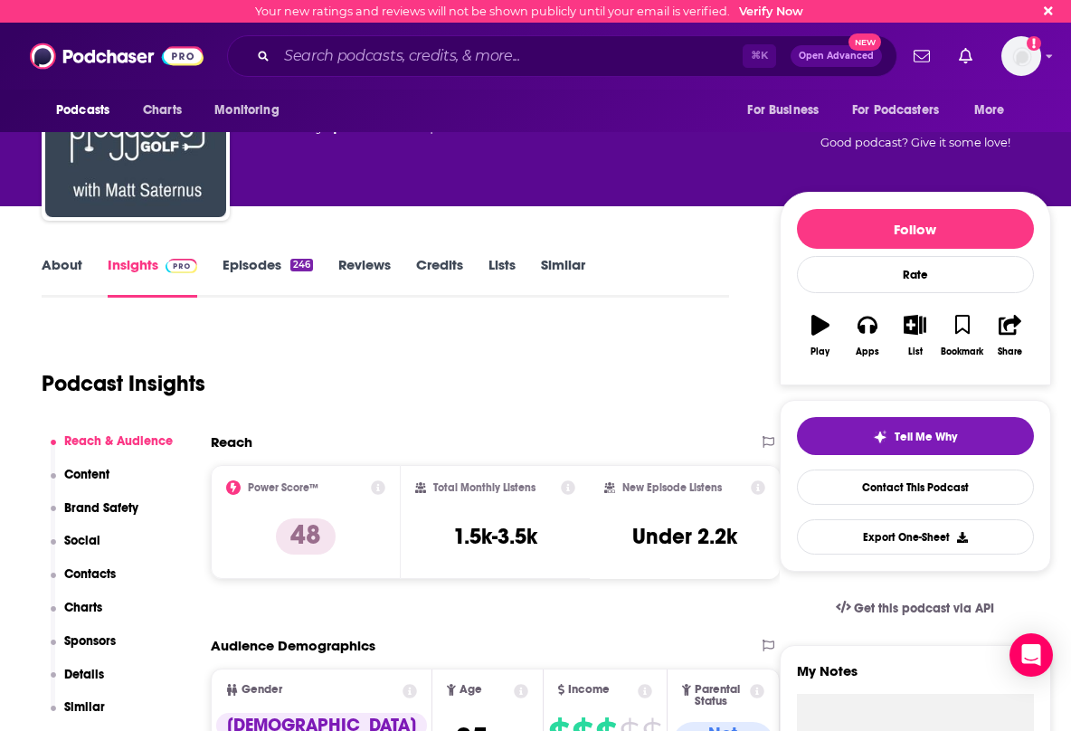
scroll to position [91, 2]
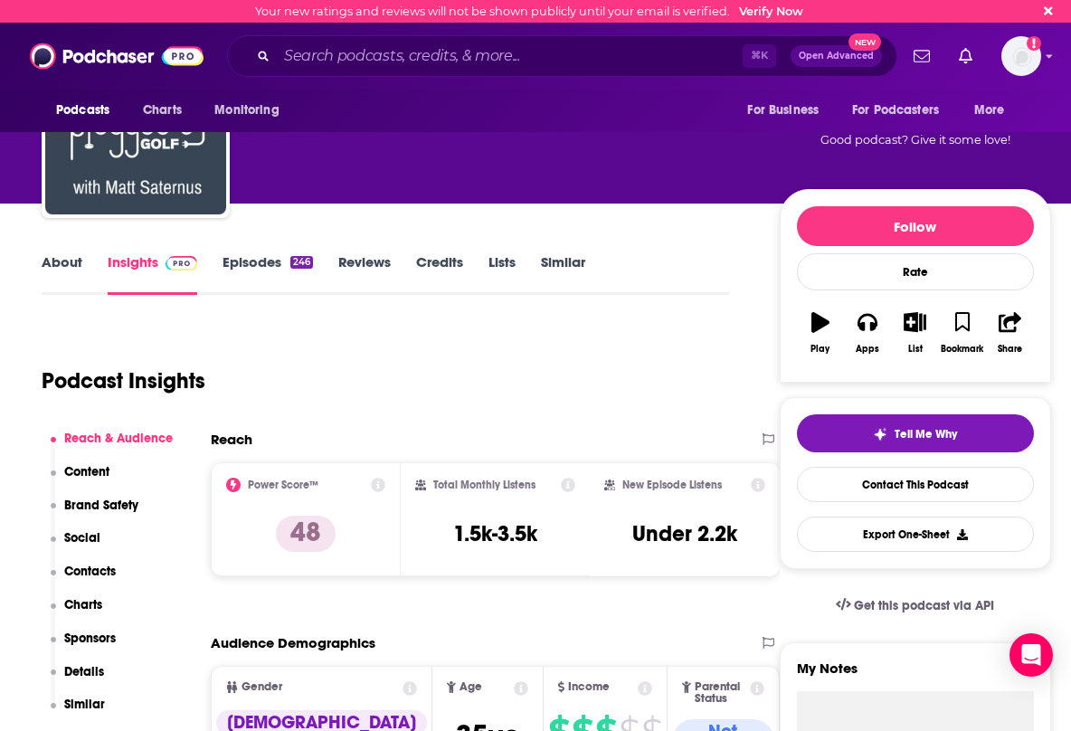
click at [243, 262] on link "Episodes 246" at bounding box center [267, 274] width 90 height 42
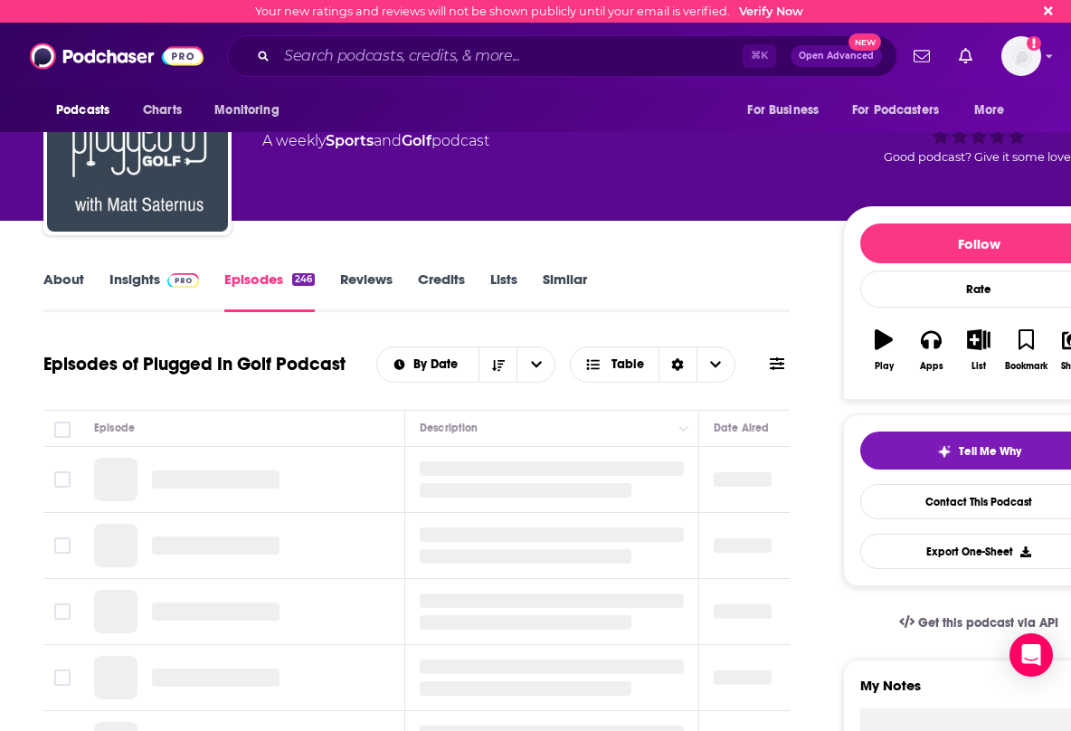
scroll to position [92, 0]
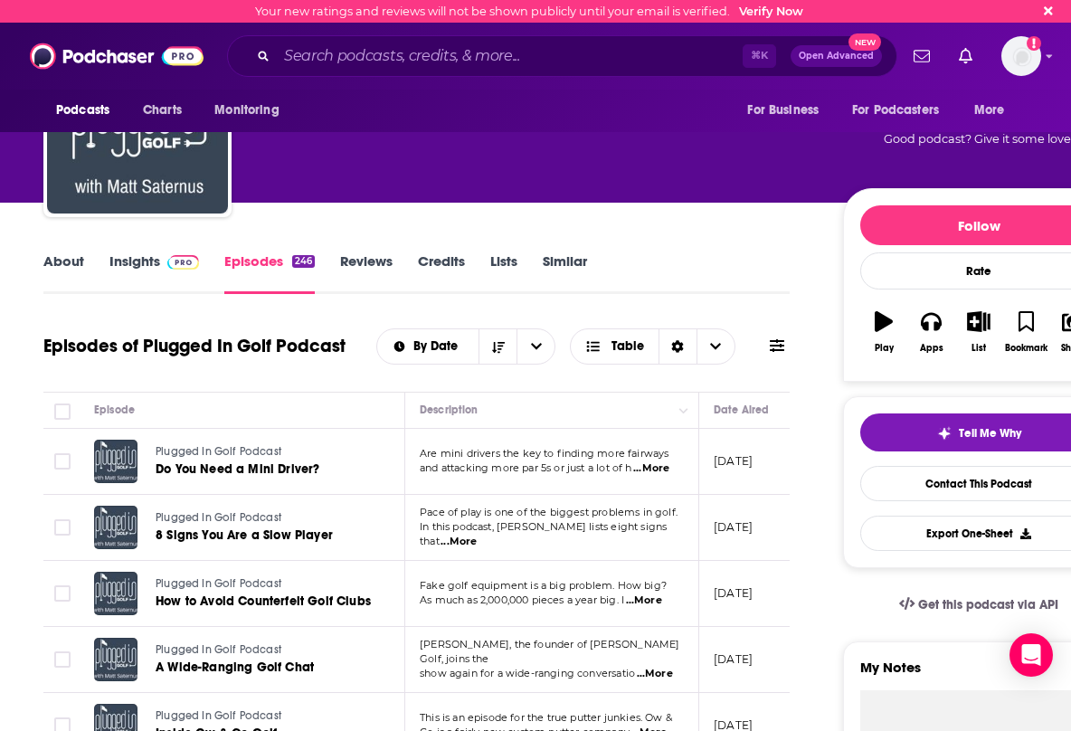
click at [64, 259] on link "About" at bounding box center [63, 273] width 41 height 42
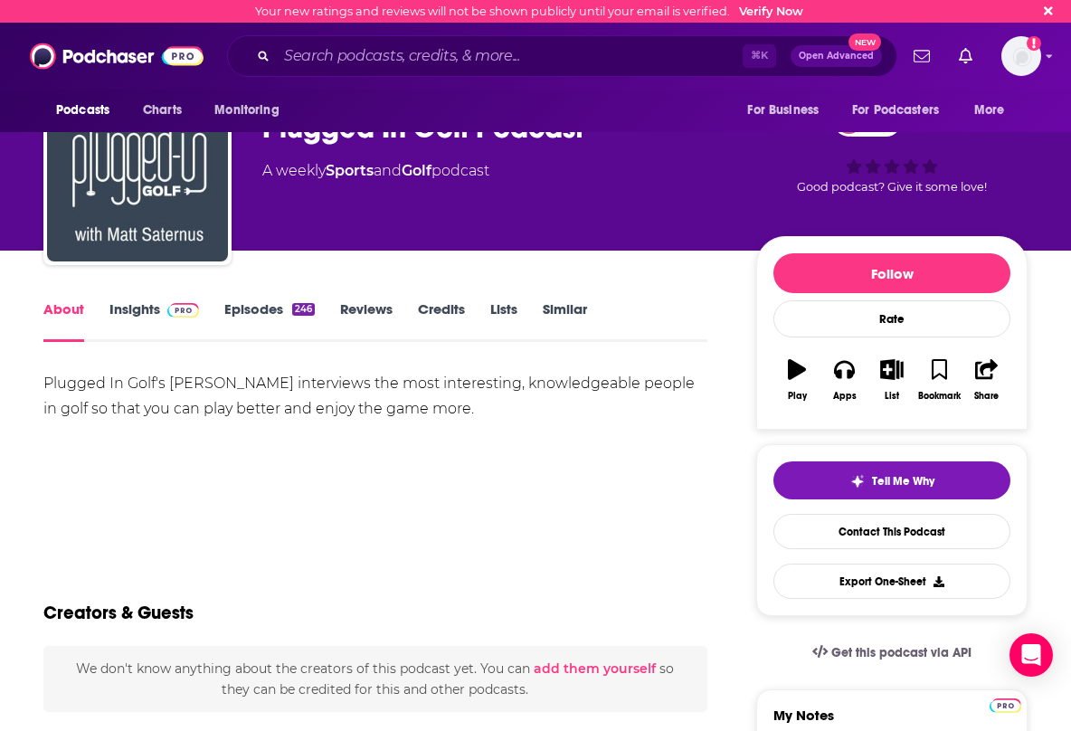
scroll to position [63, 0]
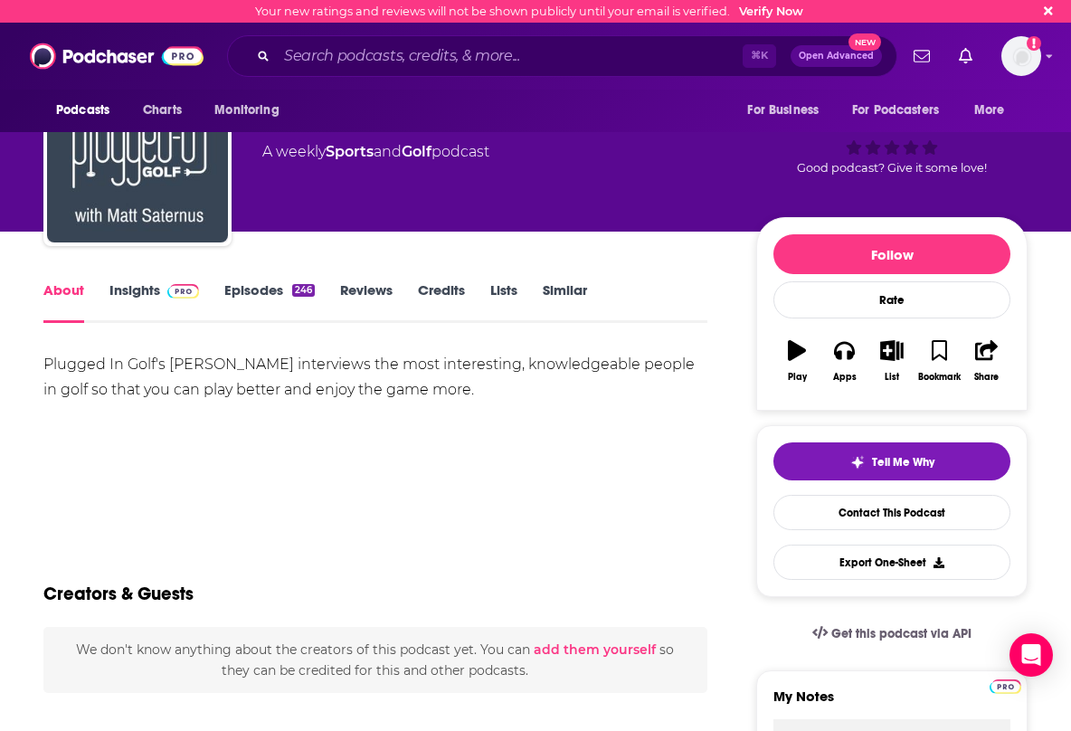
click at [260, 289] on link "Episodes 246" at bounding box center [269, 302] width 90 height 42
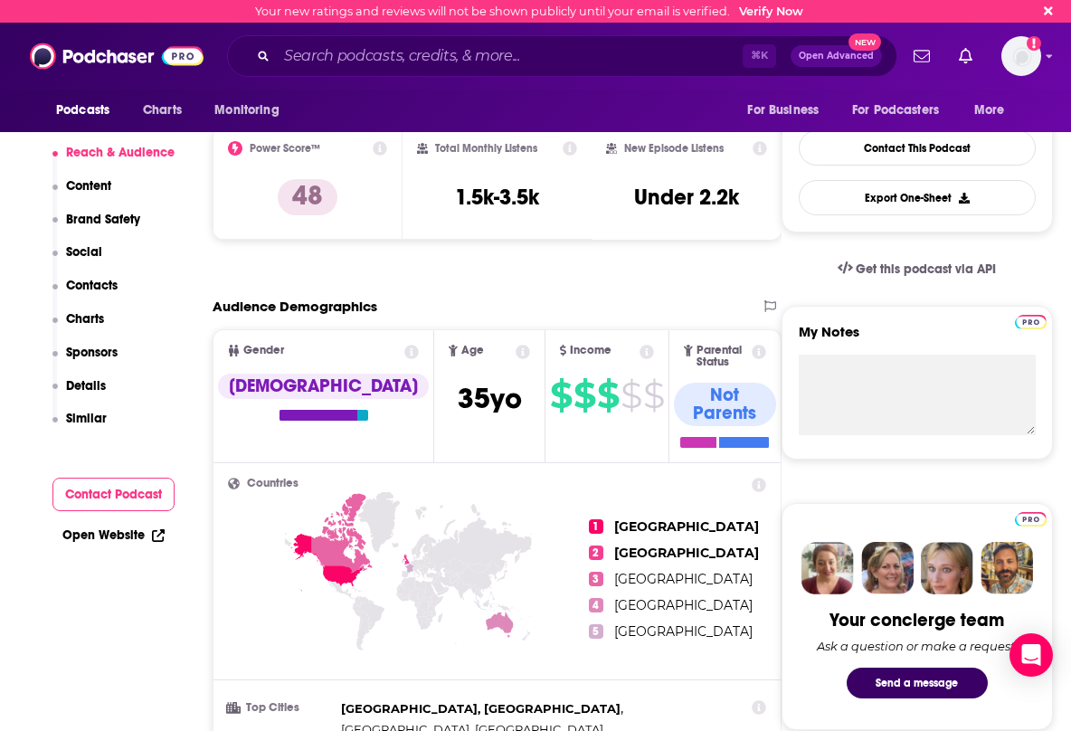
scroll to position [429, 0]
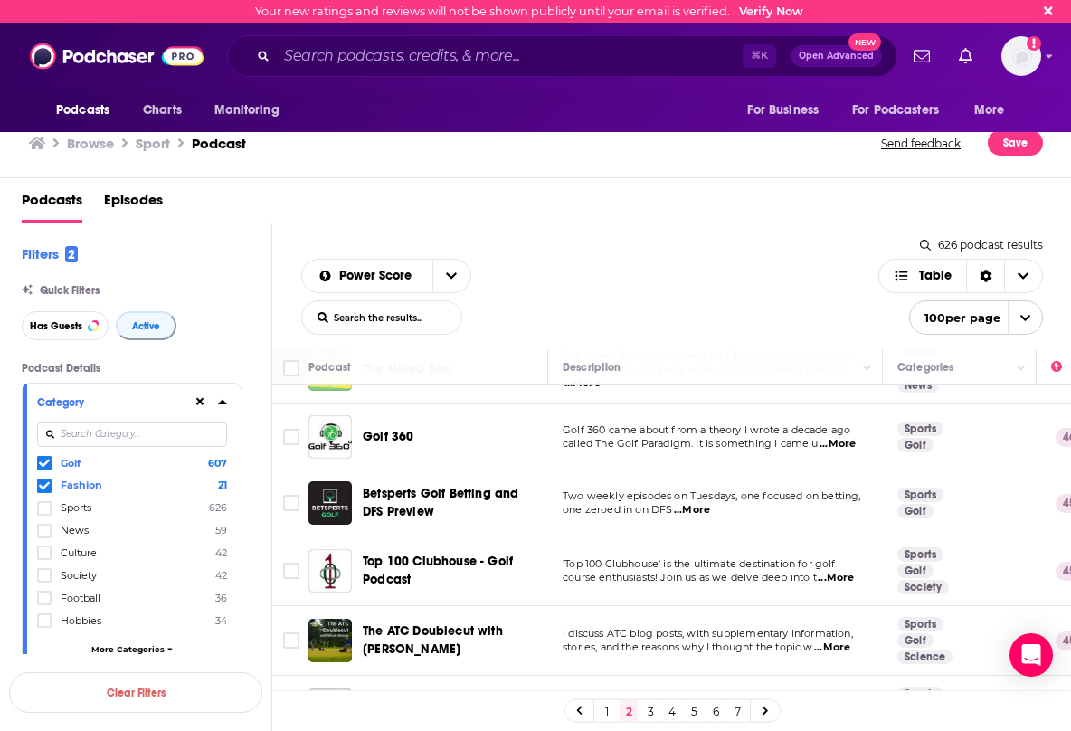
scroll to position [1121, 0]
click at [836, 437] on span "...More" at bounding box center [837, 444] width 36 height 14
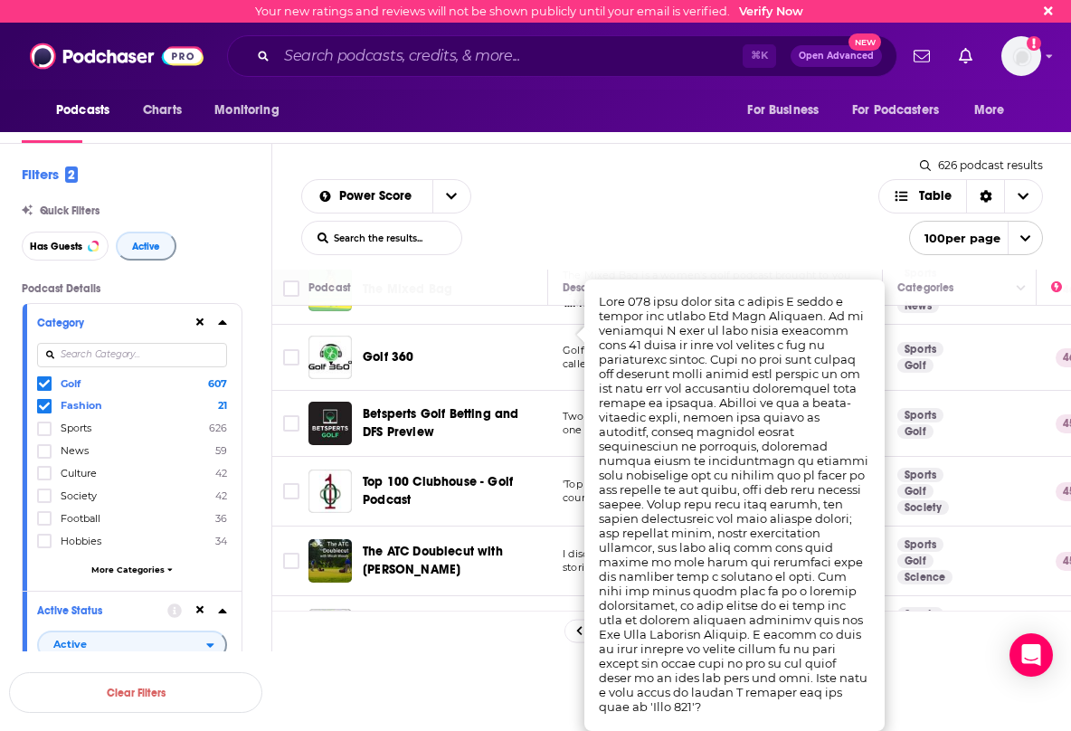
scroll to position [0, 0]
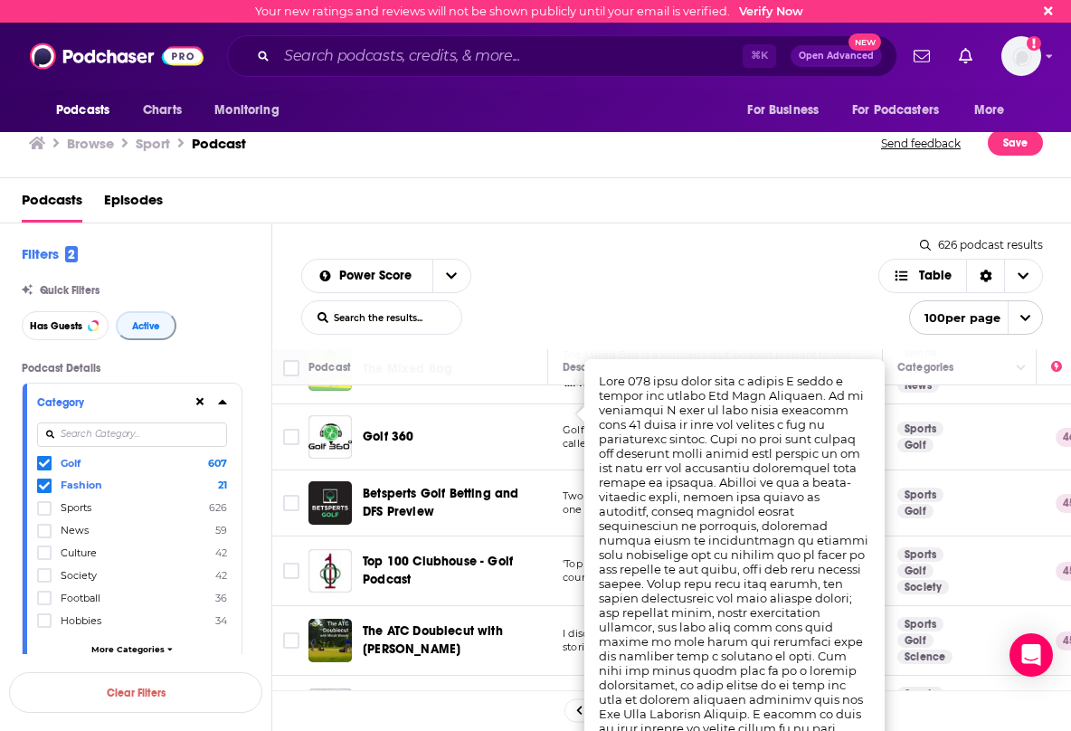
click at [454, 321] on div "Power Score List Search Input Search the results... Table 626 podcast results L…" at bounding box center [671, 533] width 799 height 621
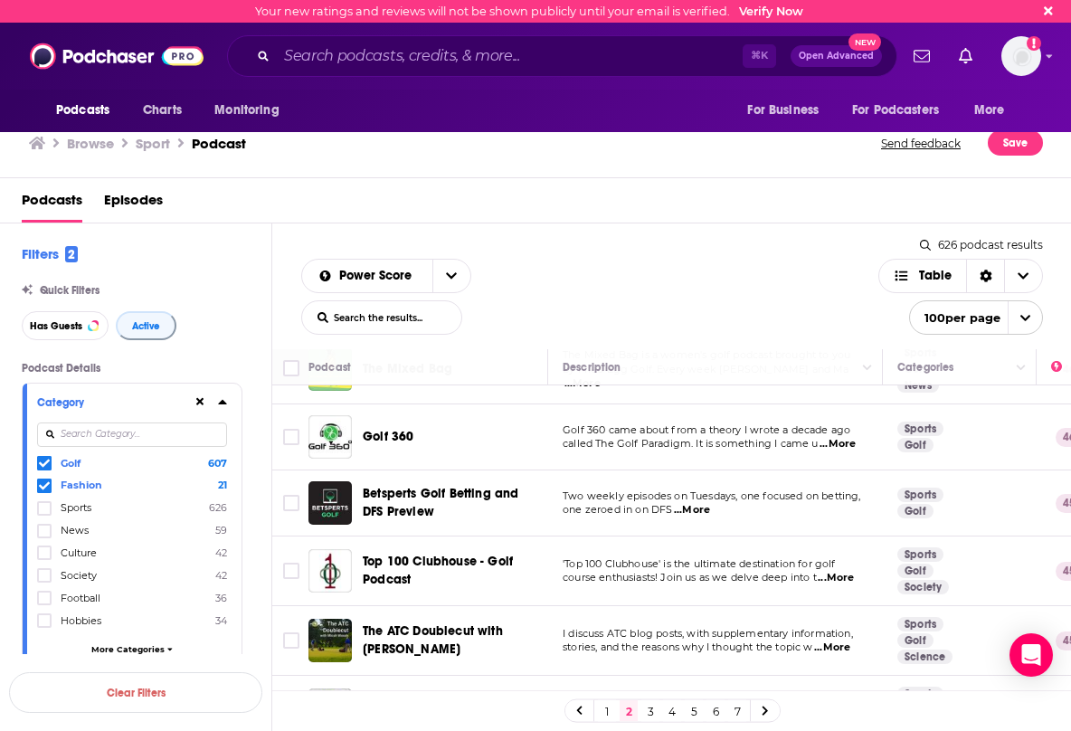
click at [385, 429] on span "Golf 360" at bounding box center [388, 436] width 51 height 15
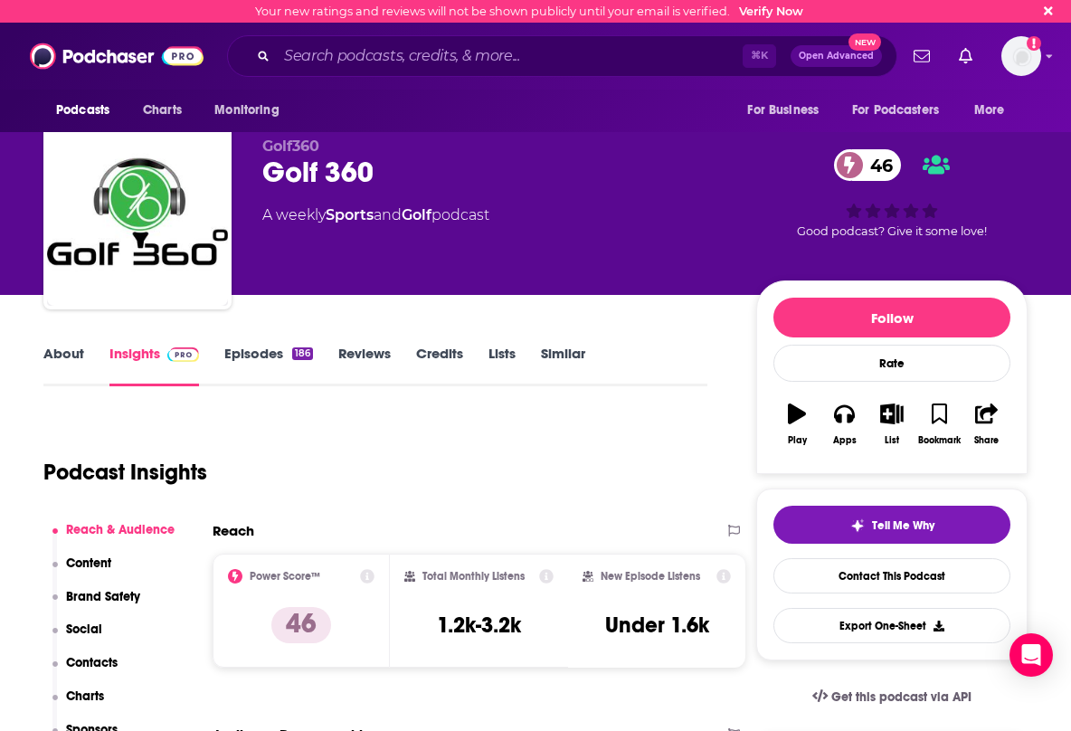
click at [65, 349] on link "About" at bounding box center [63, 365] width 41 height 42
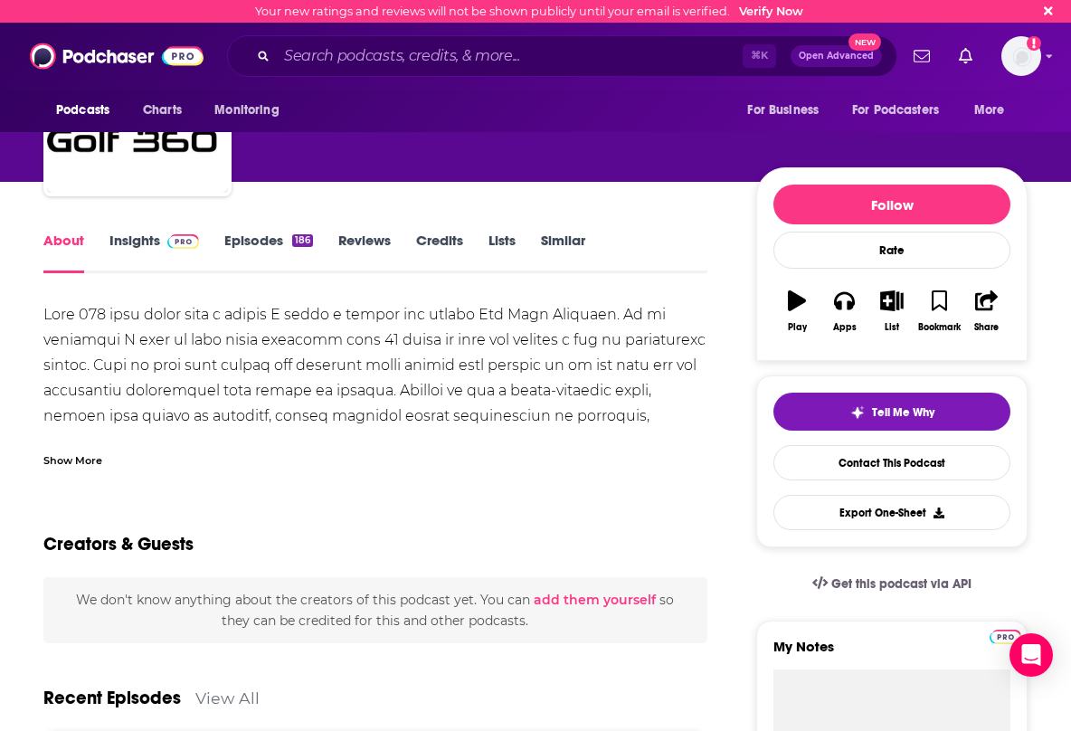
scroll to position [97, 0]
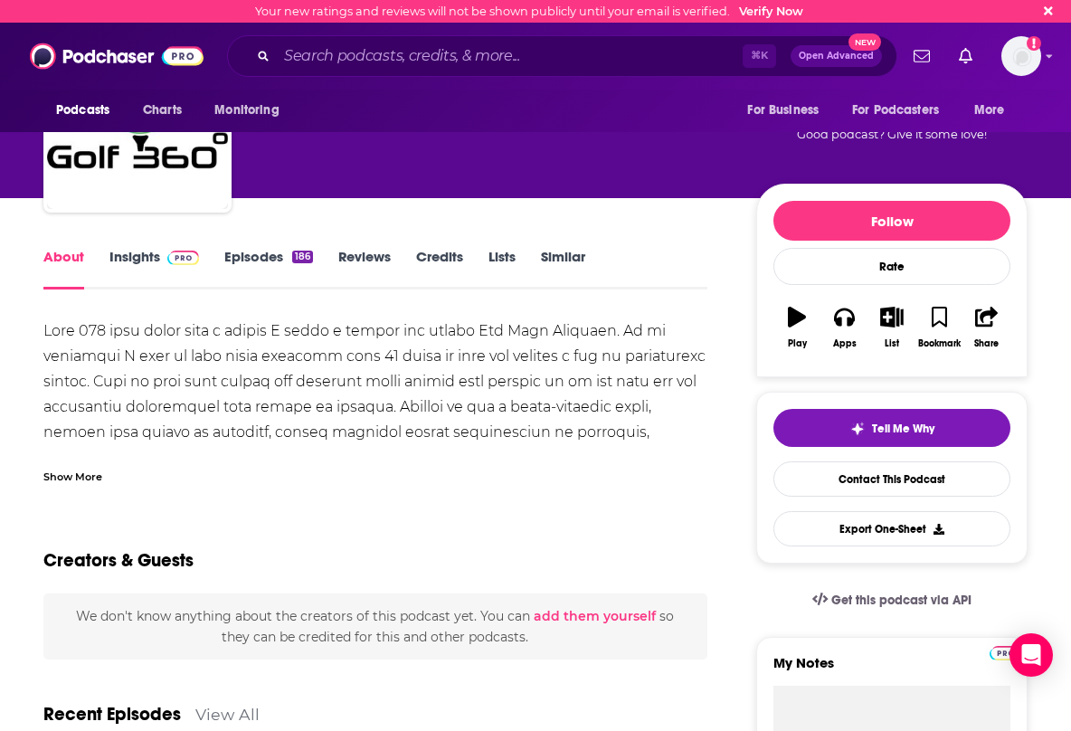
click at [260, 253] on link "Episodes 186" at bounding box center [268, 269] width 89 height 42
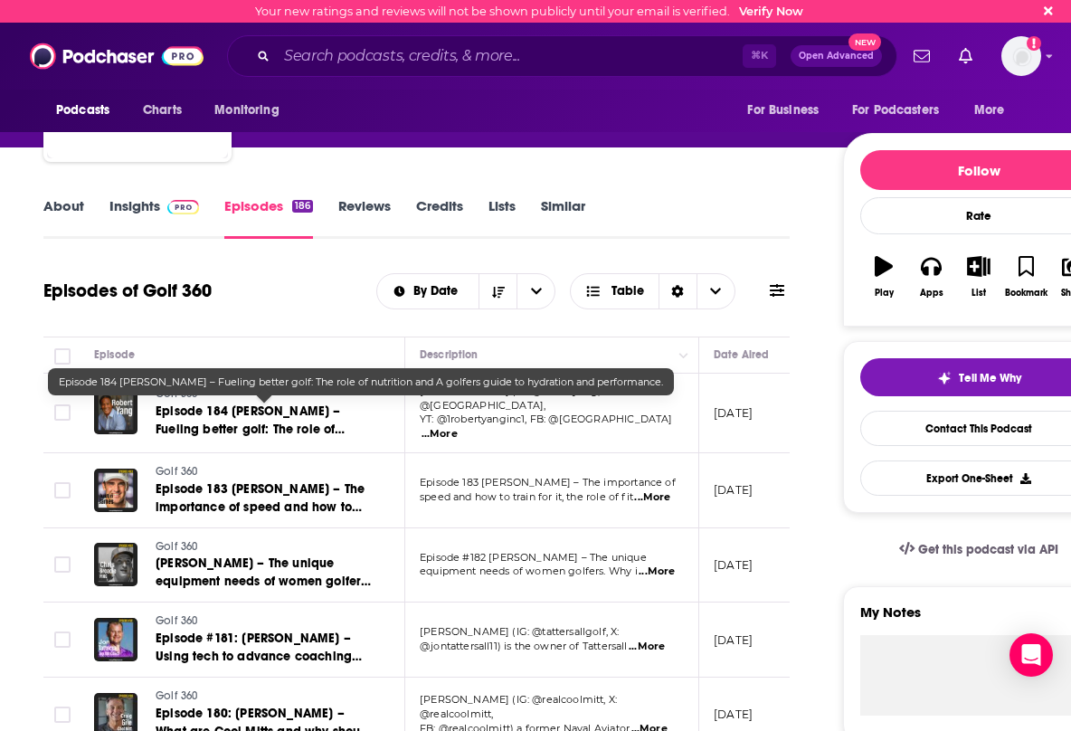
scroll to position [167, 0]
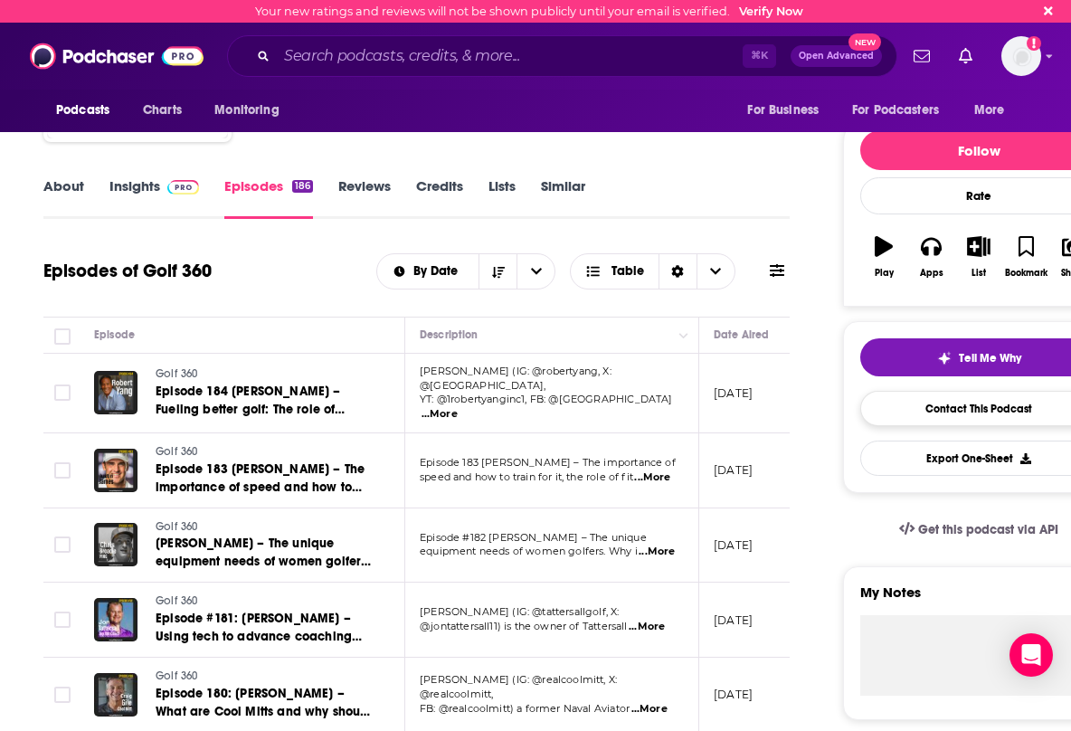
click at [941, 408] on link "Contact This Podcast" at bounding box center [978, 408] width 237 height 35
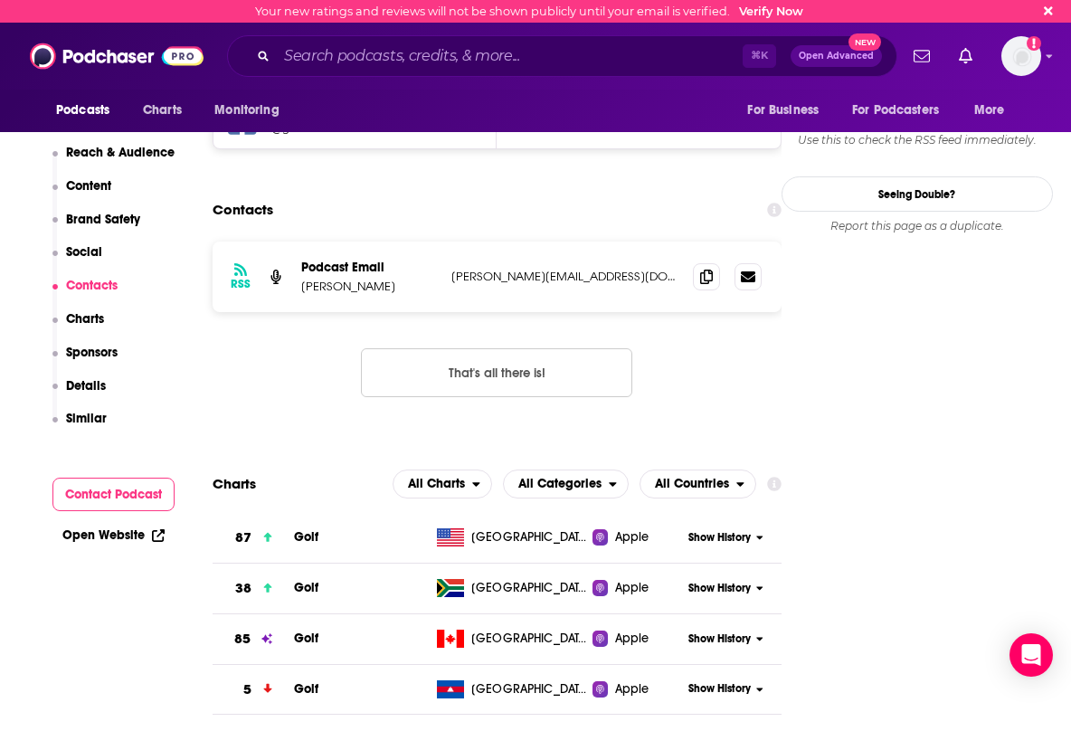
scroll to position [1601, 0]
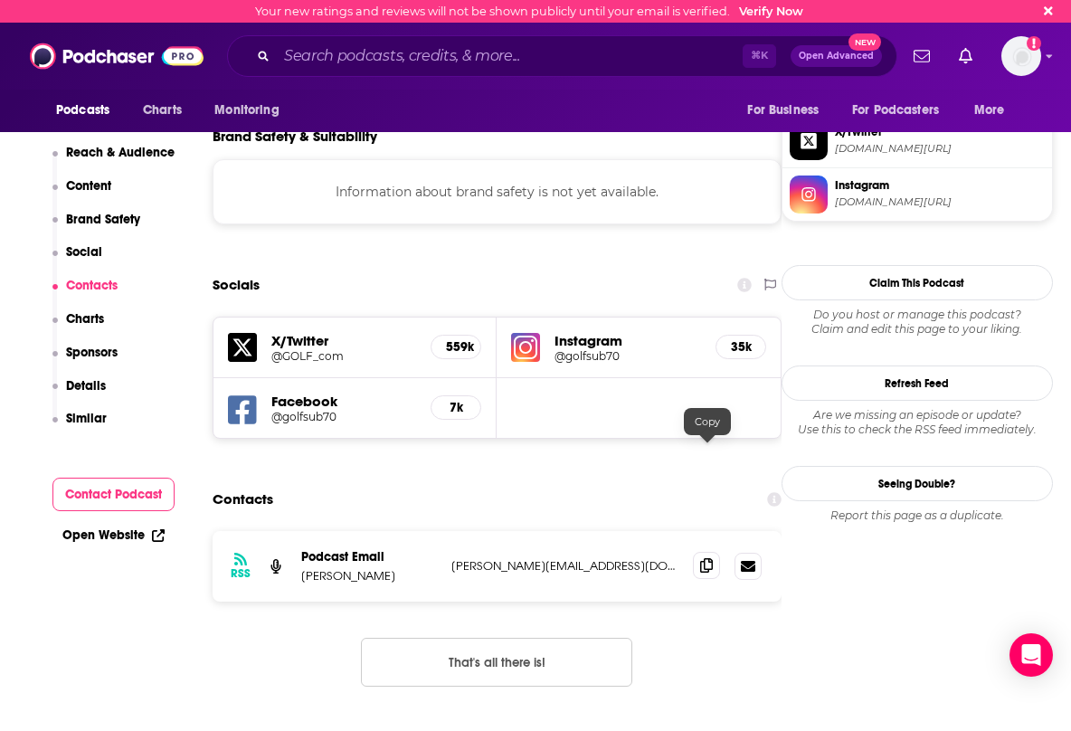
click at [711, 558] on icon at bounding box center [706, 565] width 13 height 14
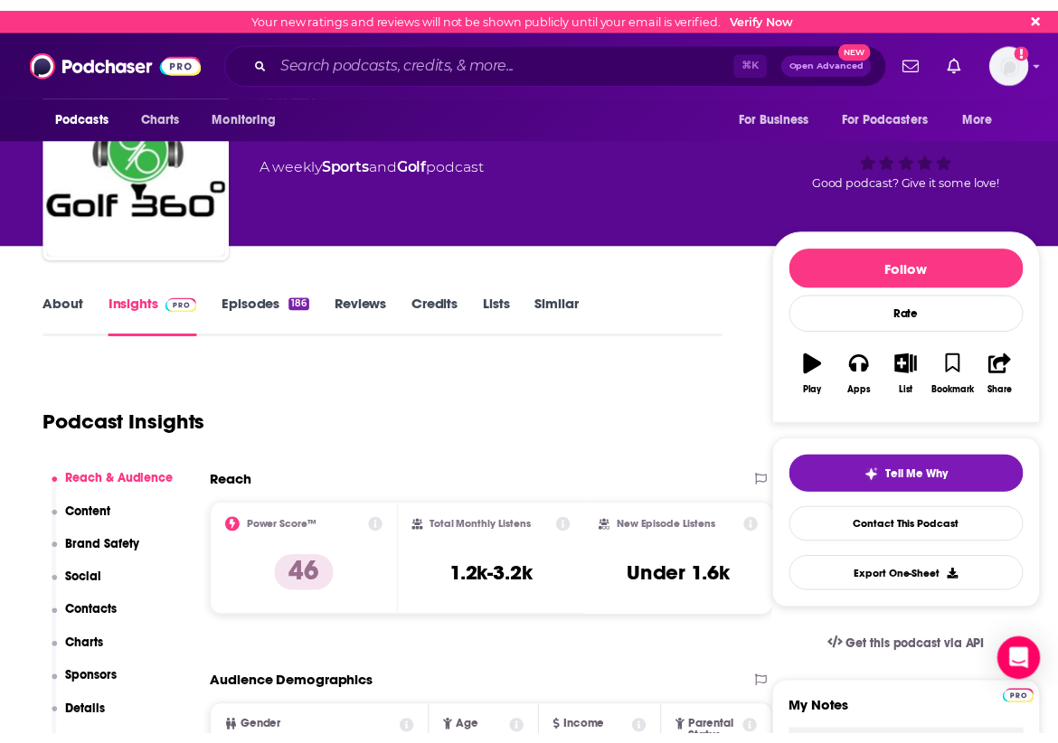
scroll to position [42, 0]
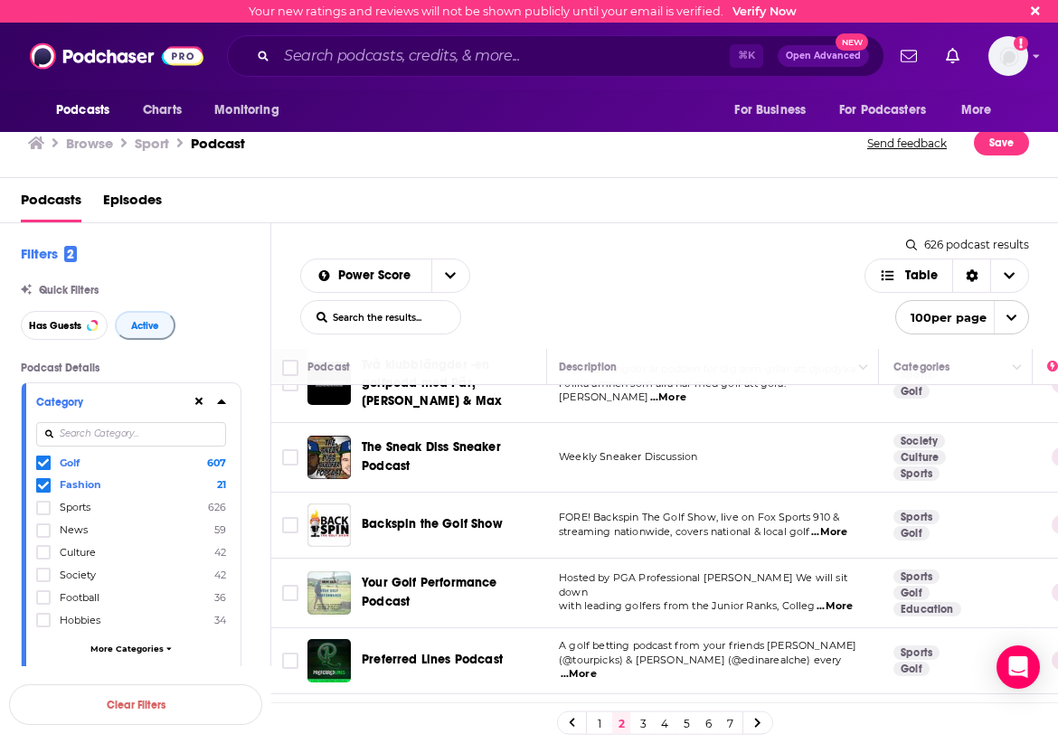
scroll to position [1588, 6]
click at [844, 524] on span "...More" at bounding box center [825, 531] width 36 height 14
click at [489, 492] on td "Backspin the Golf Show" at bounding box center [427, 525] width 240 height 66
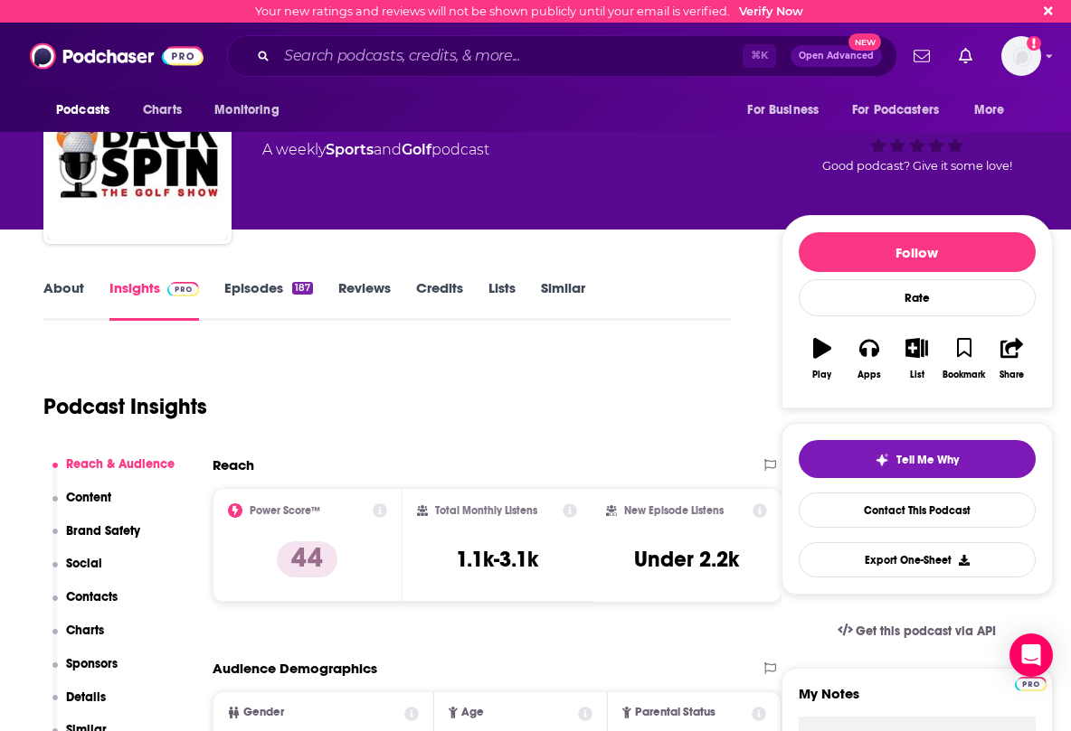
scroll to position [58, 0]
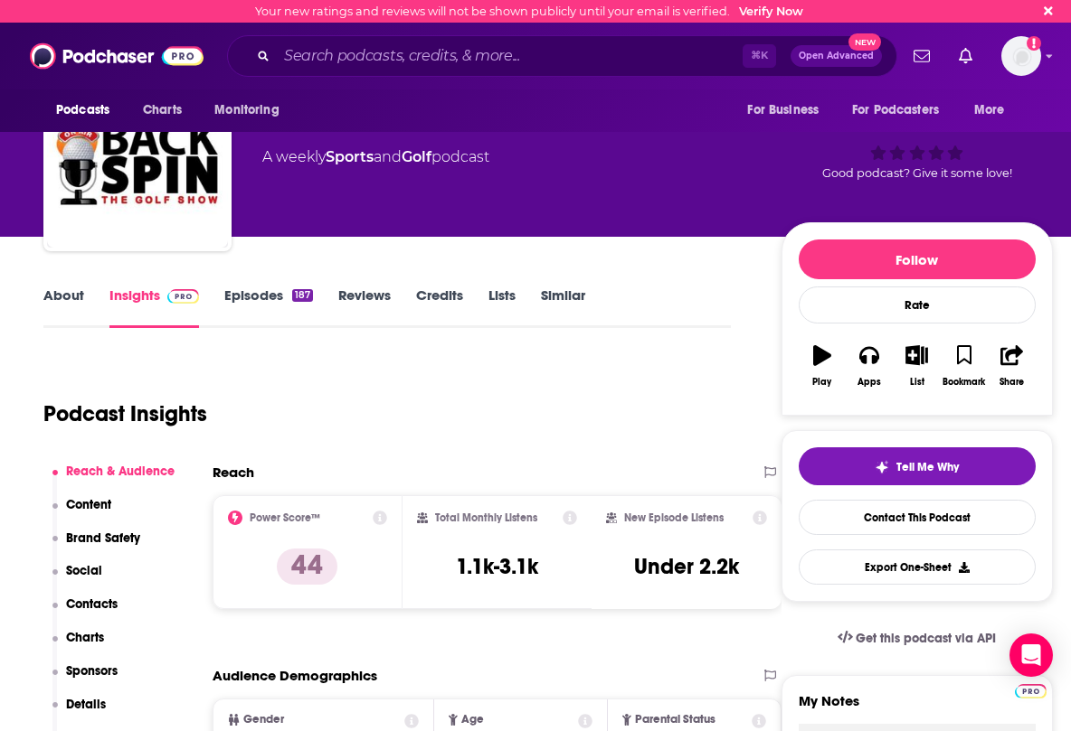
click at [58, 293] on link "About" at bounding box center [63, 308] width 41 height 42
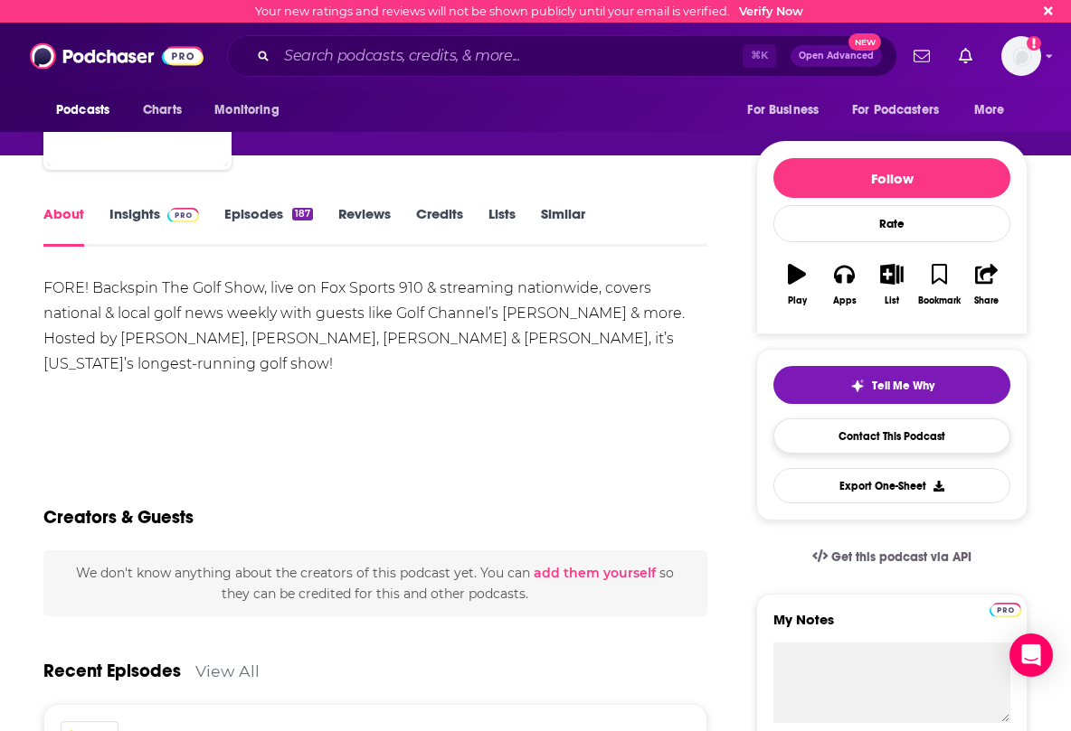
scroll to position [125, 0]
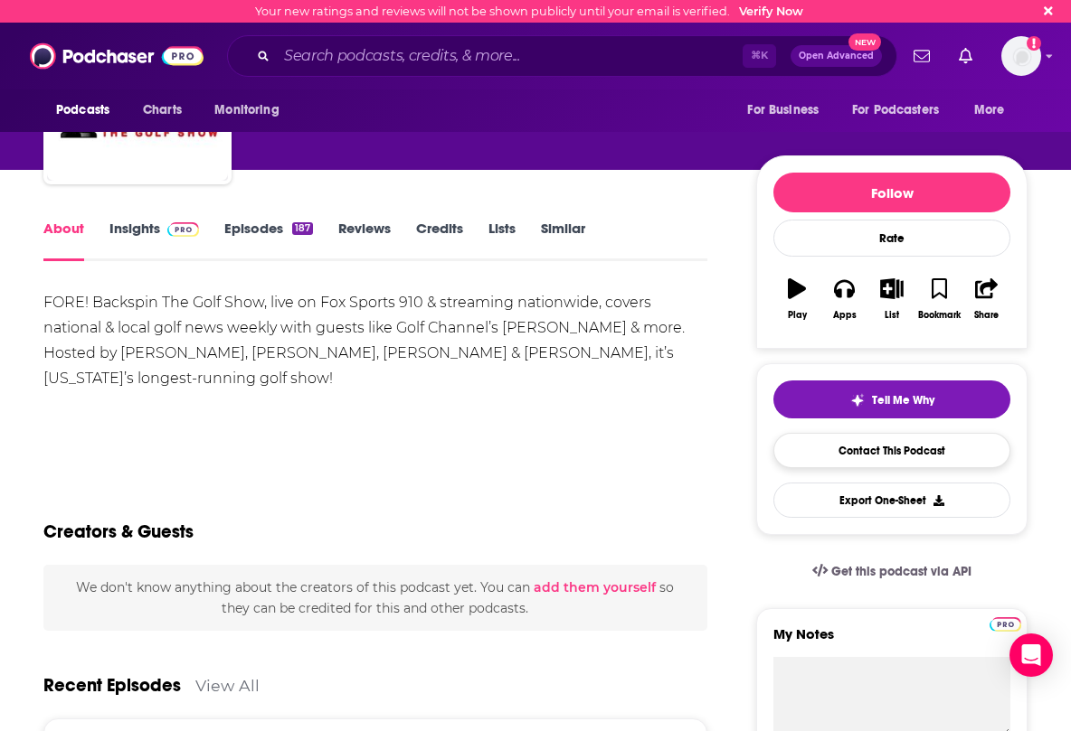
click at [909, 451] on link "Contact This Podcast" at bounding box center [891, 450] width 237 height 35
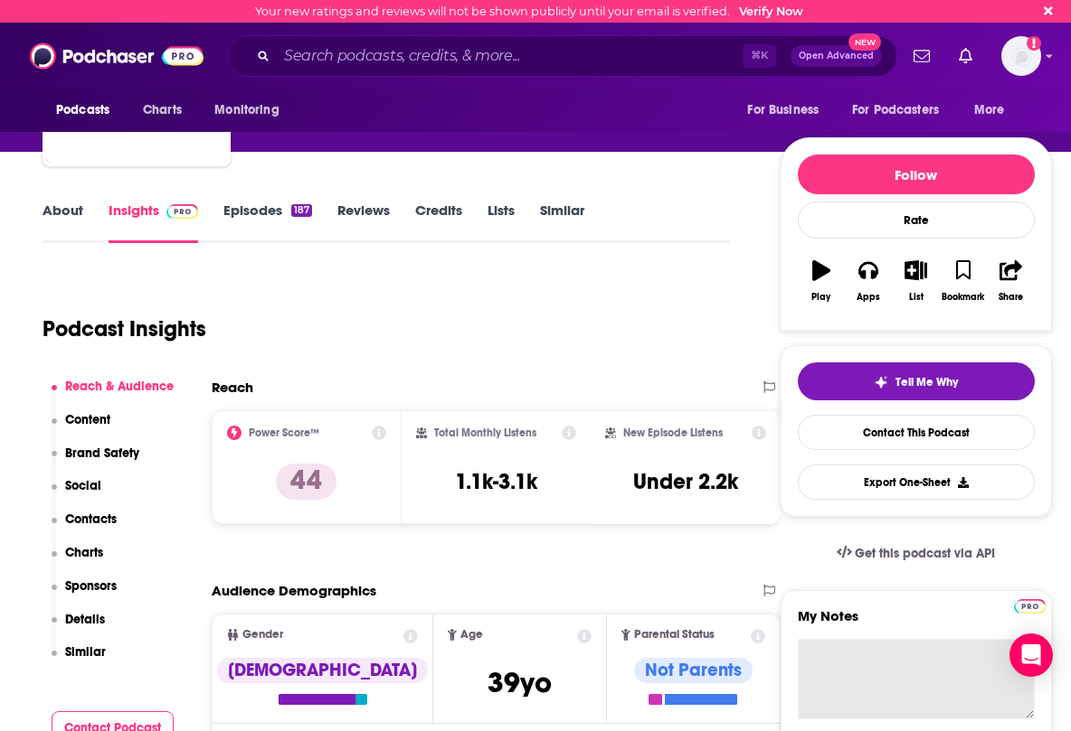
scroll to position [137, 1]
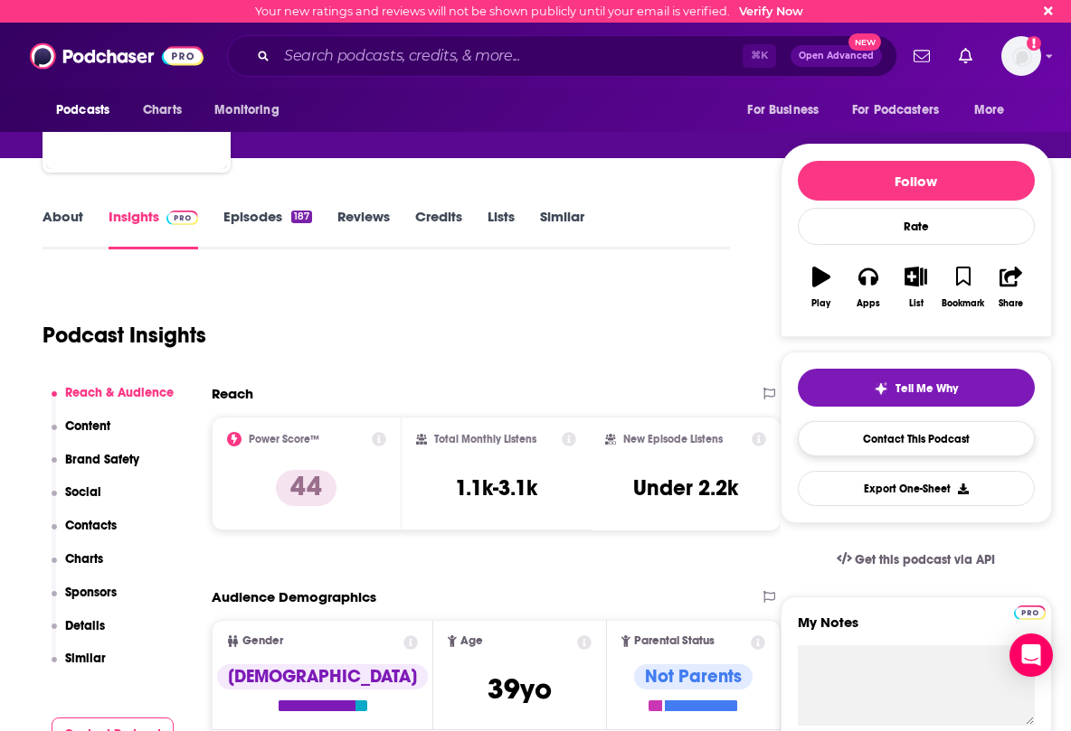
click at [967, 439] on link "Contact This Podcast" at bounding box center [915, 438] width 237 height 35
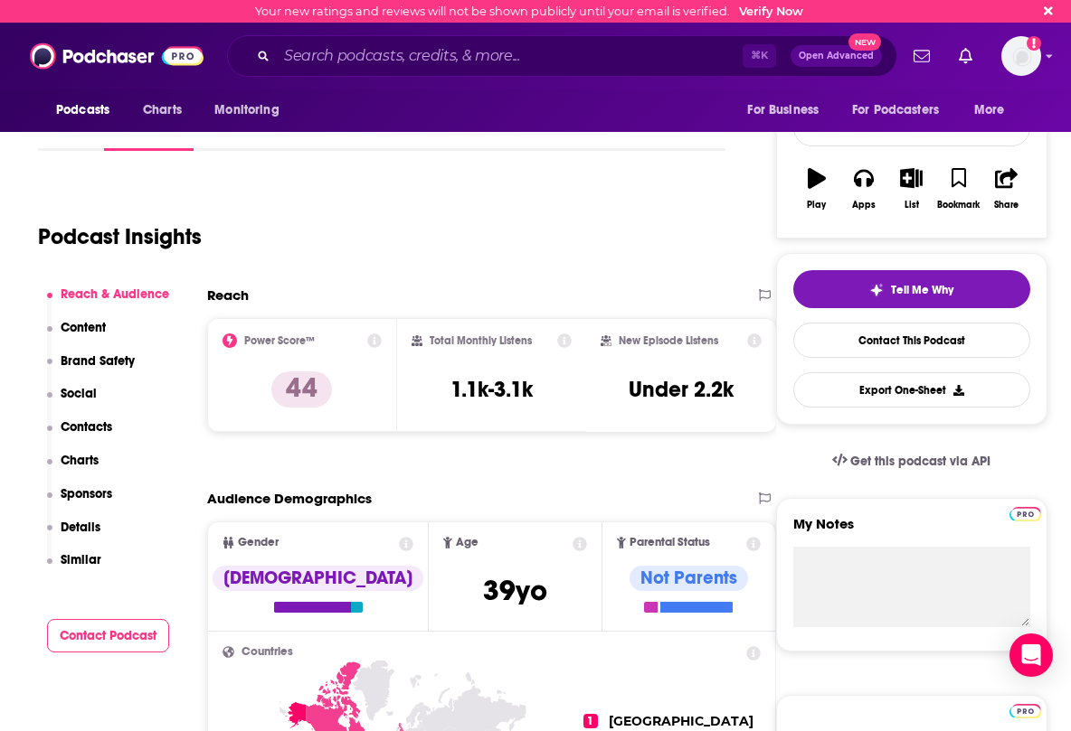
scroll to position [236, 5]
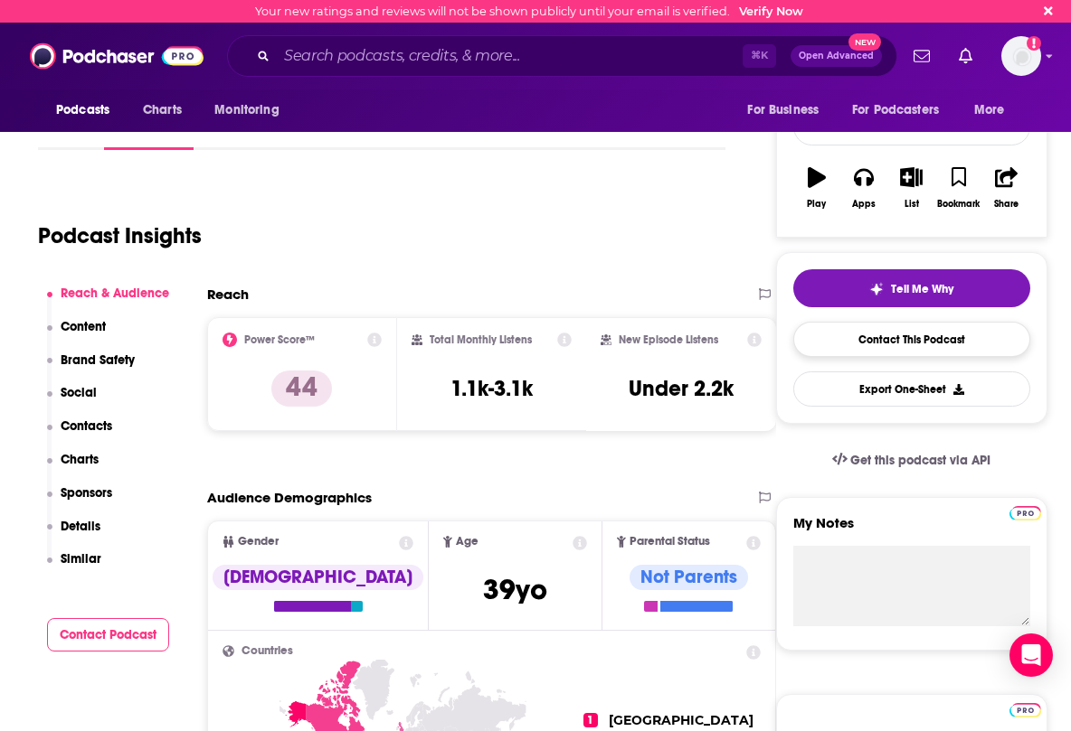
click at [939, 332] on link "Contact This Podcast" at bounding box center [911, 339] width 237 height 35
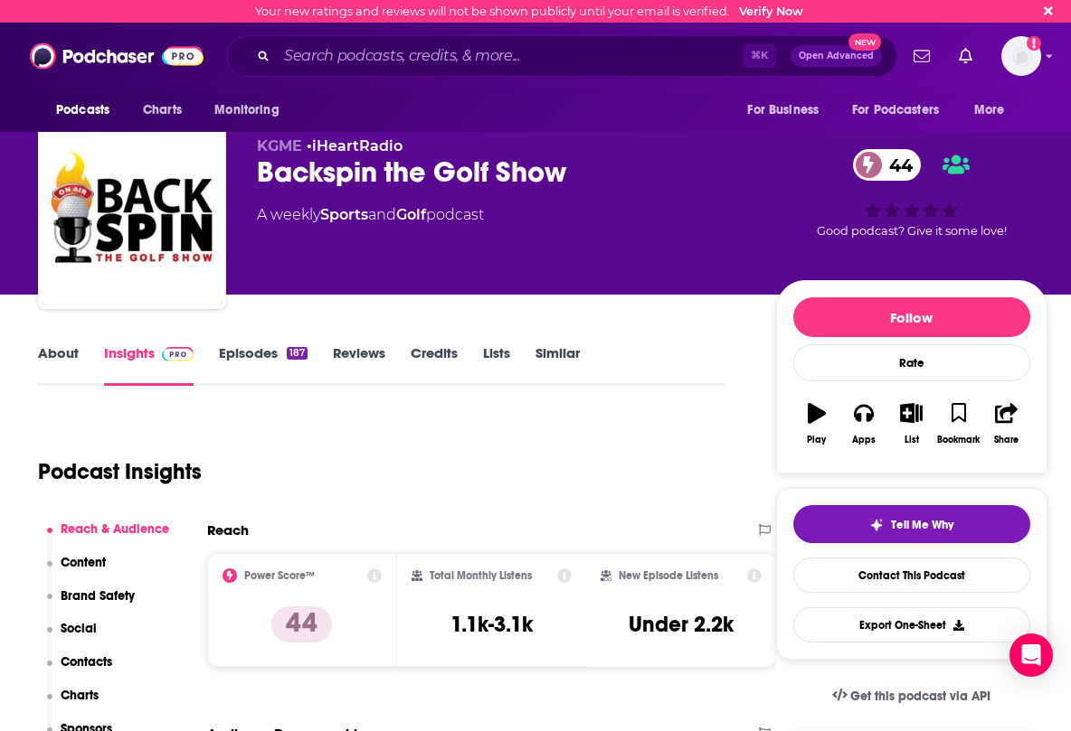
scroll to position [0, 5]
click at [57, 354] on link "About" at bounding box center [58, 365] width 41 height 42
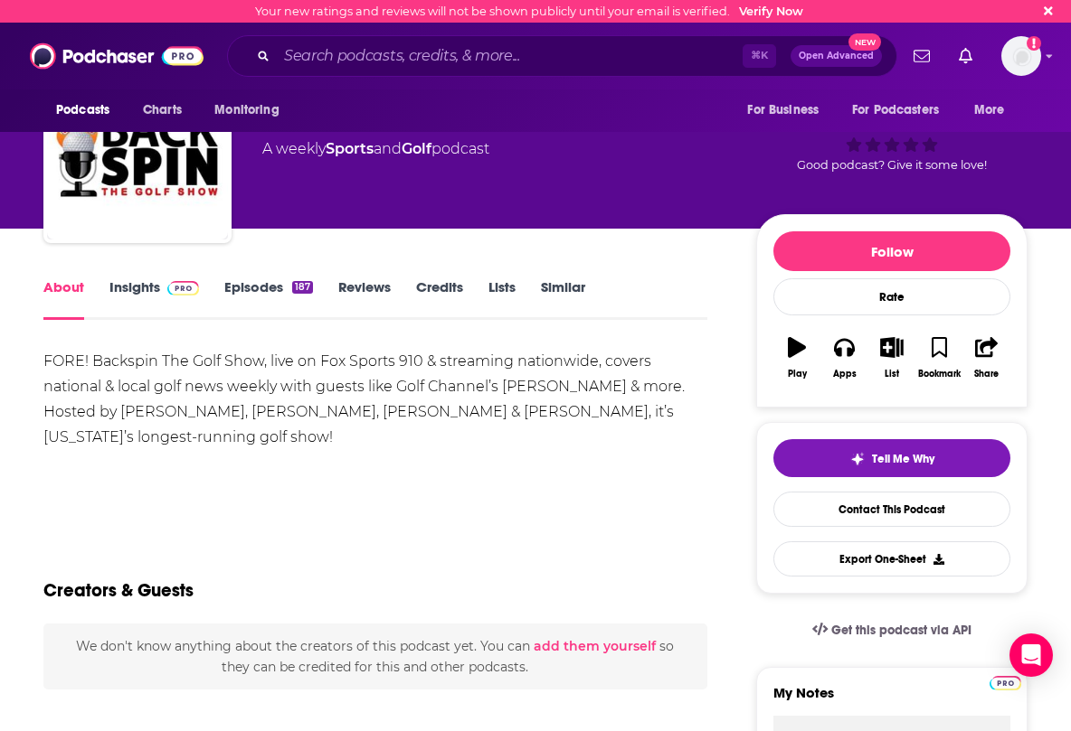
scroll to position [67, 0]
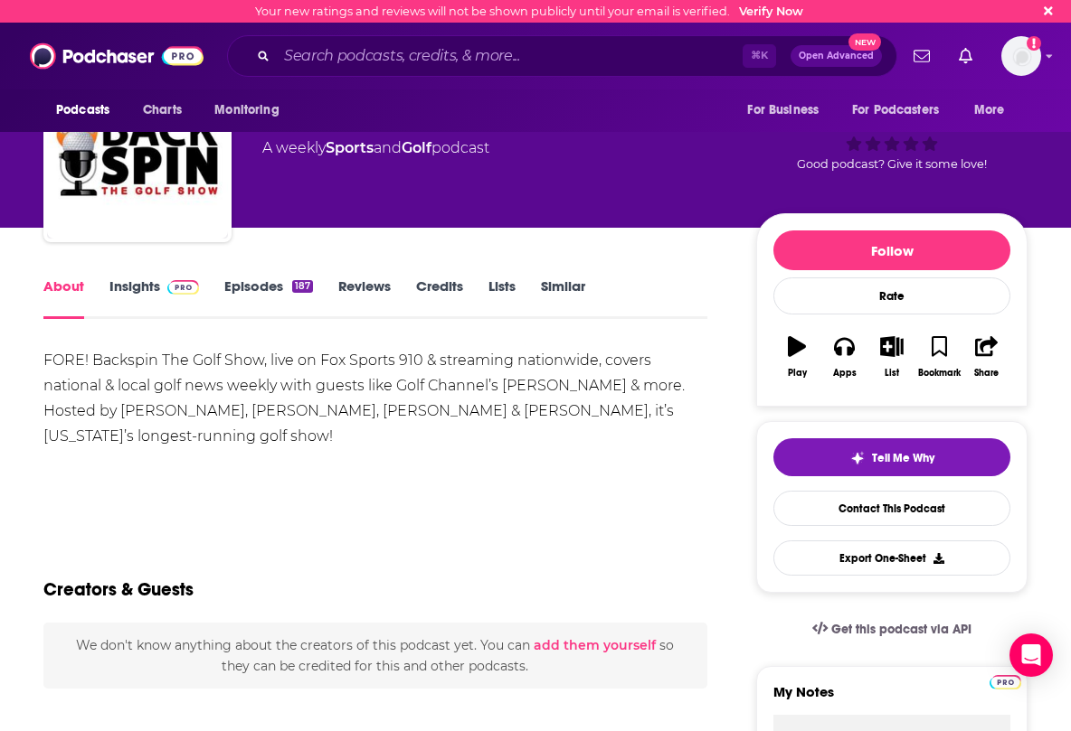
click at [142, 289] on link "Insights" at bounding box center [154, 299] width 90 height 42
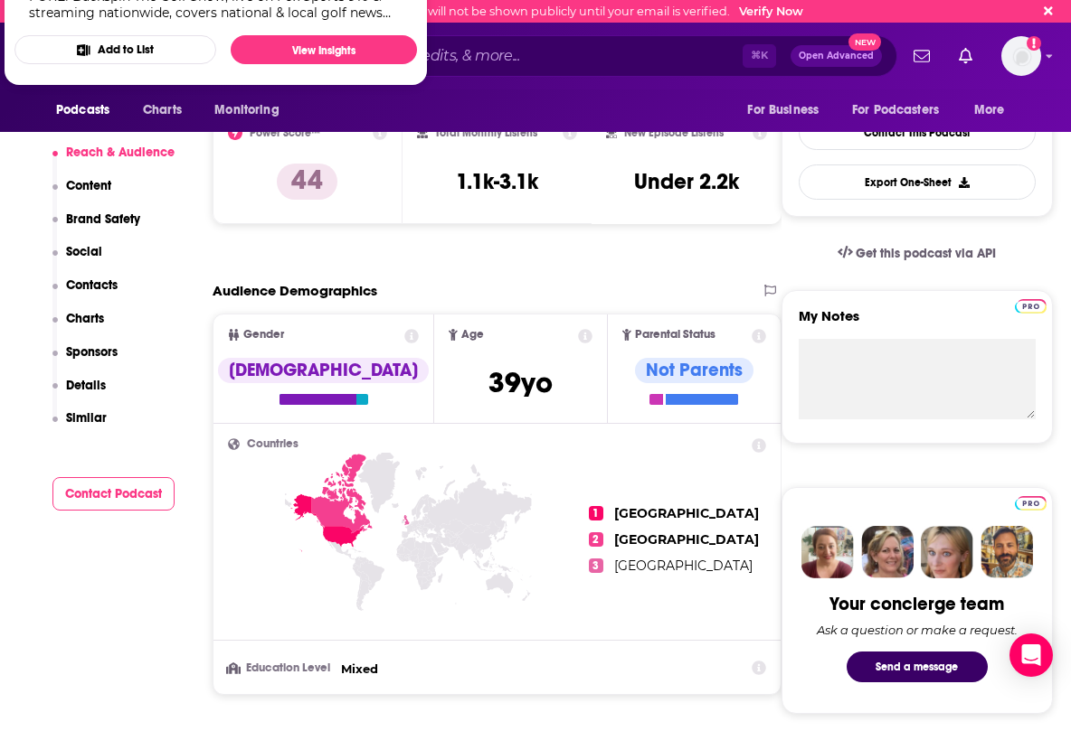
scroll to position [444, 0]
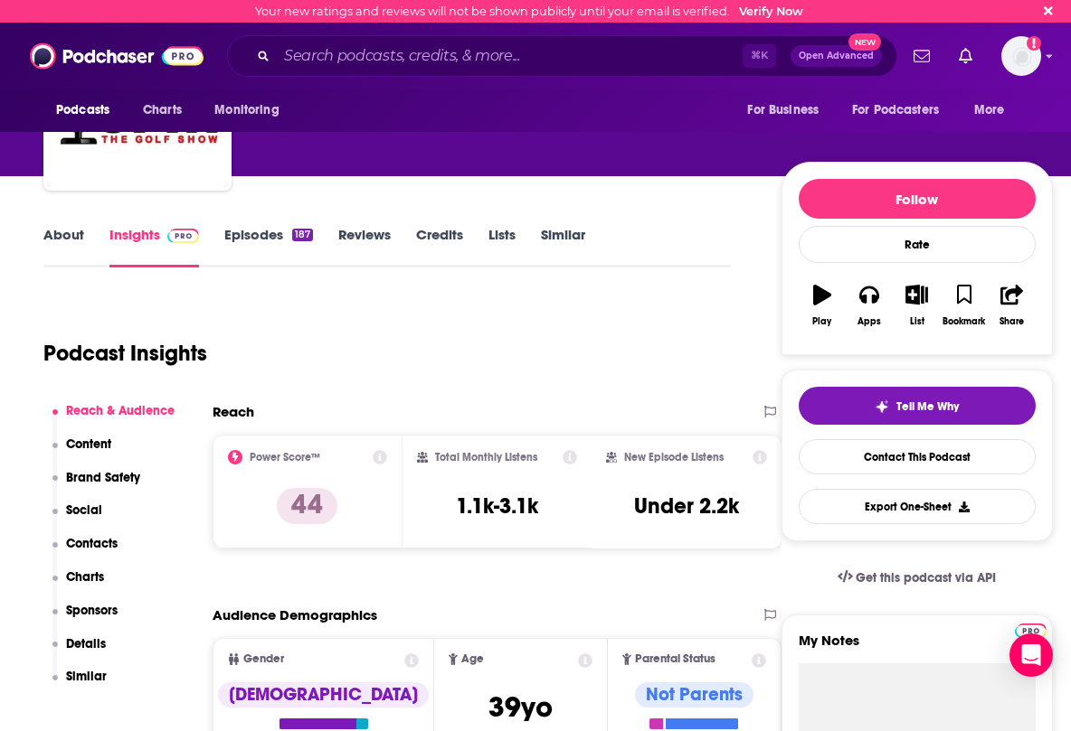
scroll to position [130, 0]
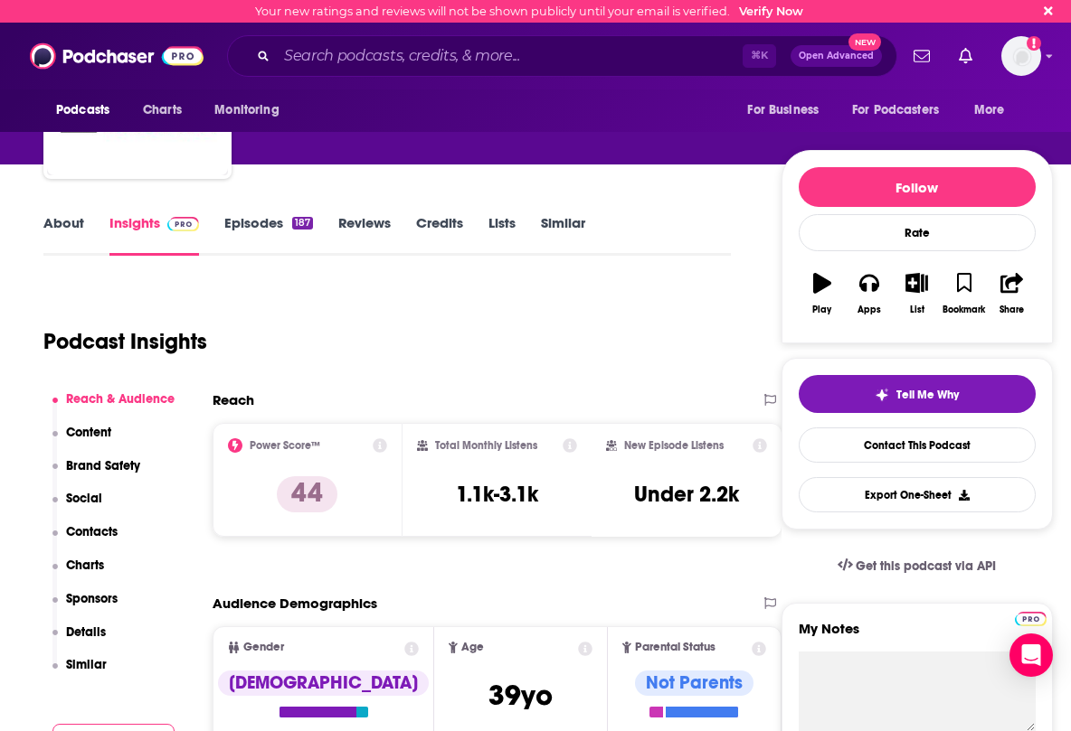
click at [94, 530] on p "Contacts" at bounding box center [92, 531] width 52 height 15
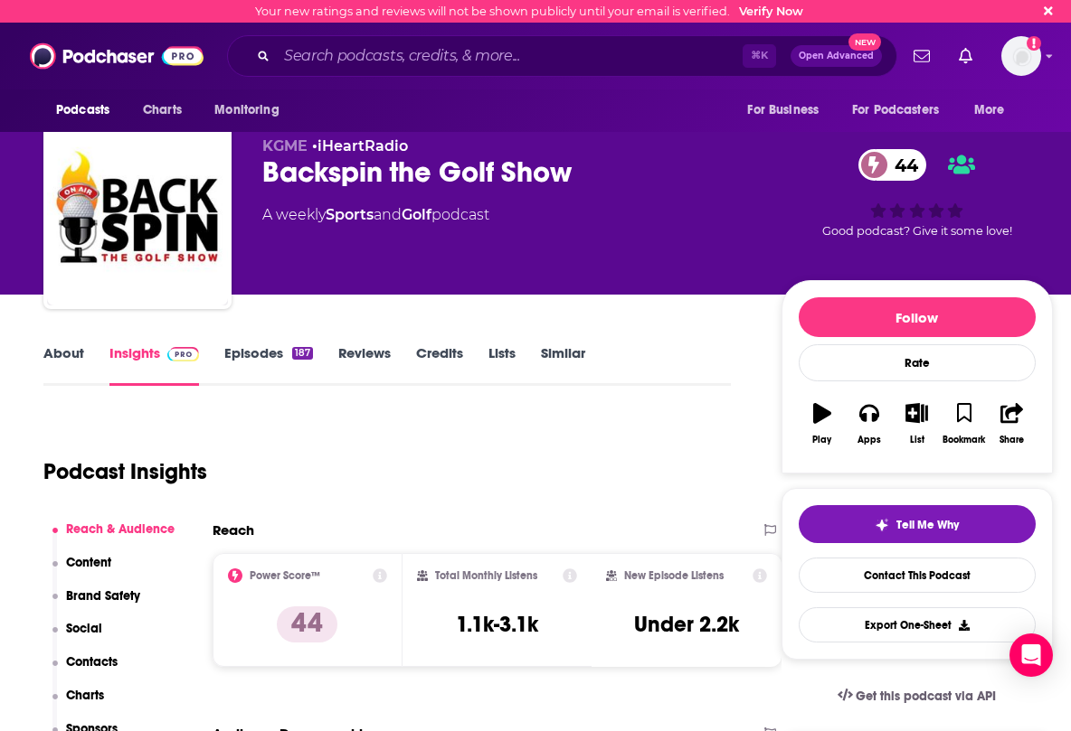
scroll to position [0, 0]
click at [271, 345] on link "Episodes 187" at bounding box center [268, 365] width 89 height 42
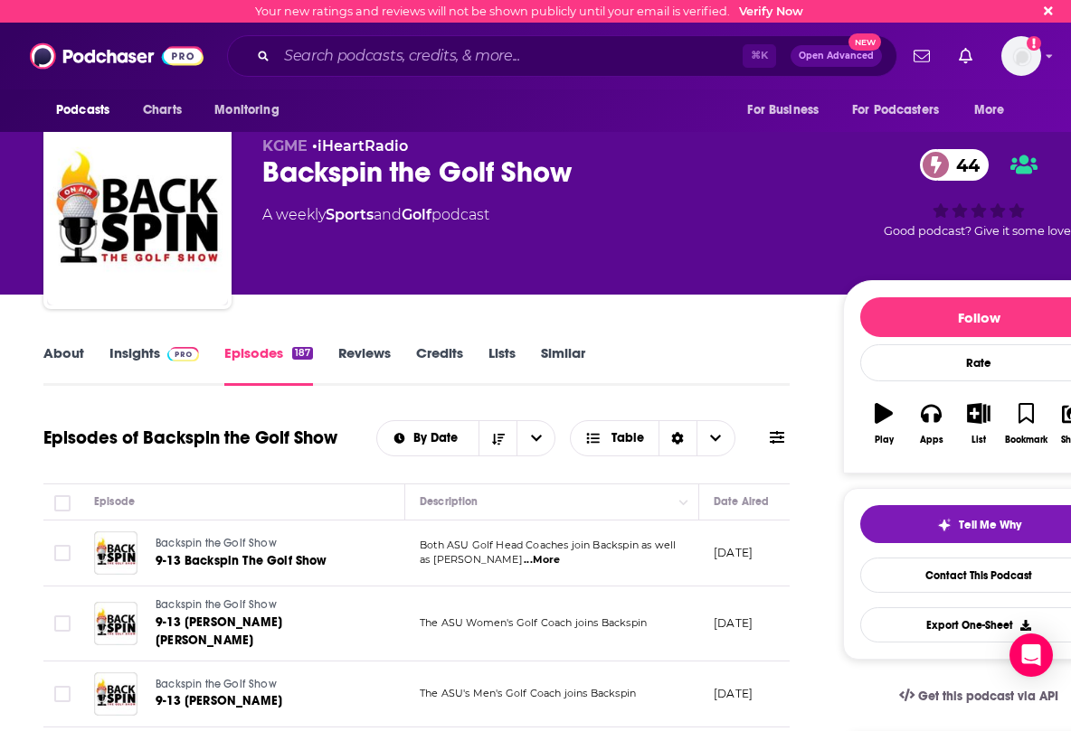
click at [268, 344] on link "Episodes 187" at bounding box center [268, 365] width 89 height 42
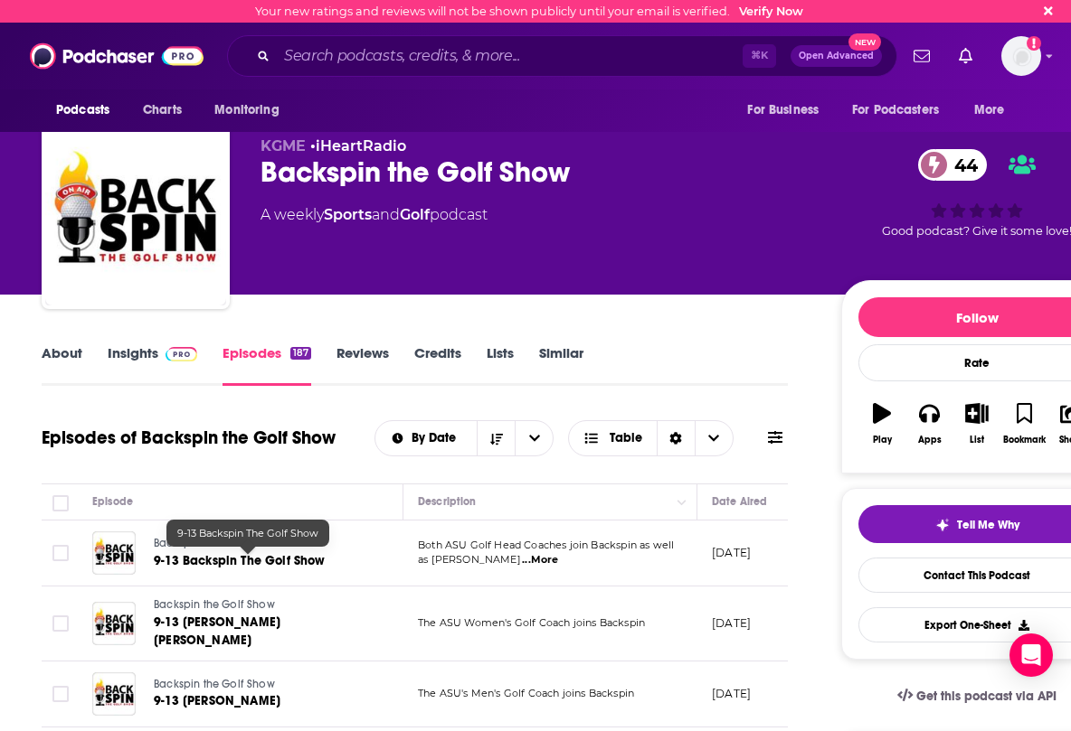
scroll to position [0, 2]
click at [61, 358] on link "About" at bounding box center [62, 365] width 41 height 42
